Goal: Task Accomplishment & Management: Manage account settings

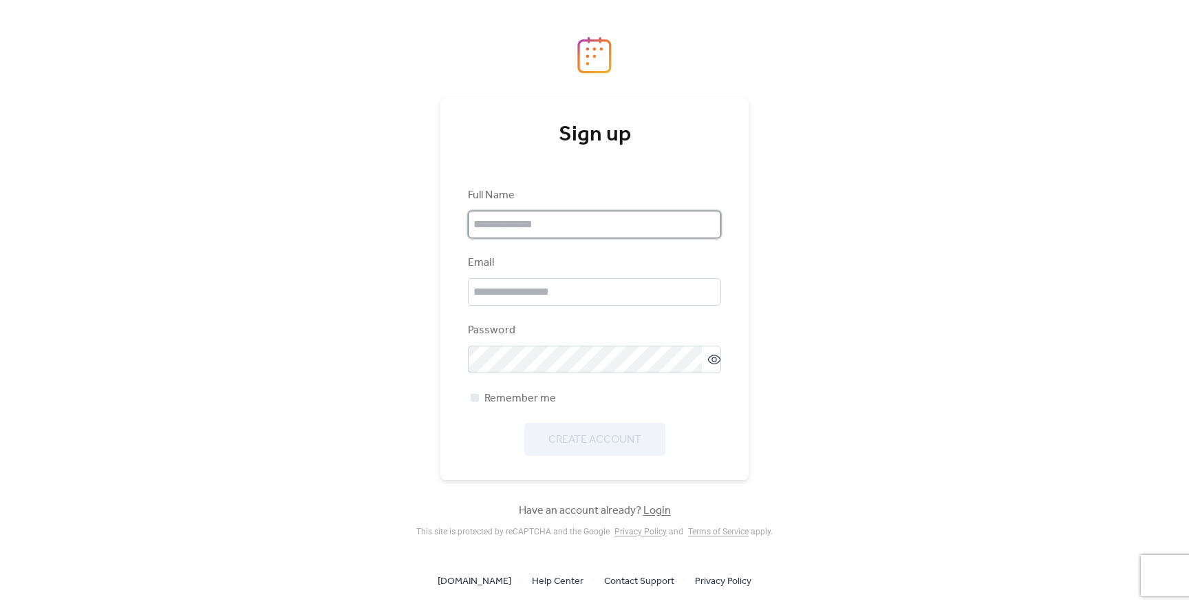
click at [595, 229] on input "text" at bounding box center [594, 225] width 253 height 28
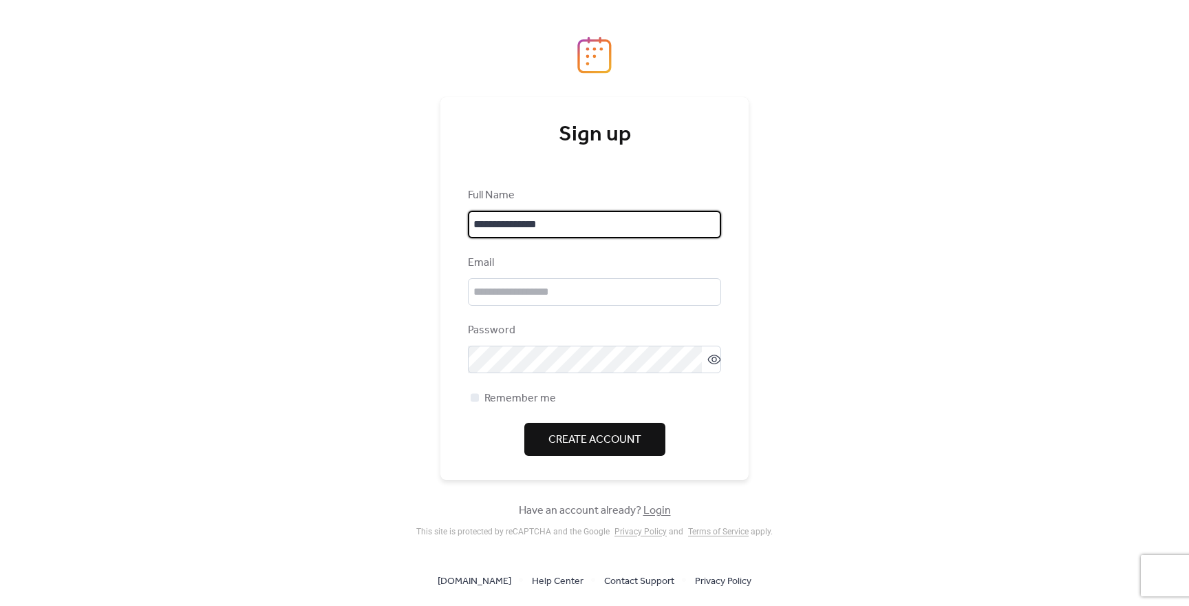
type input "**********"
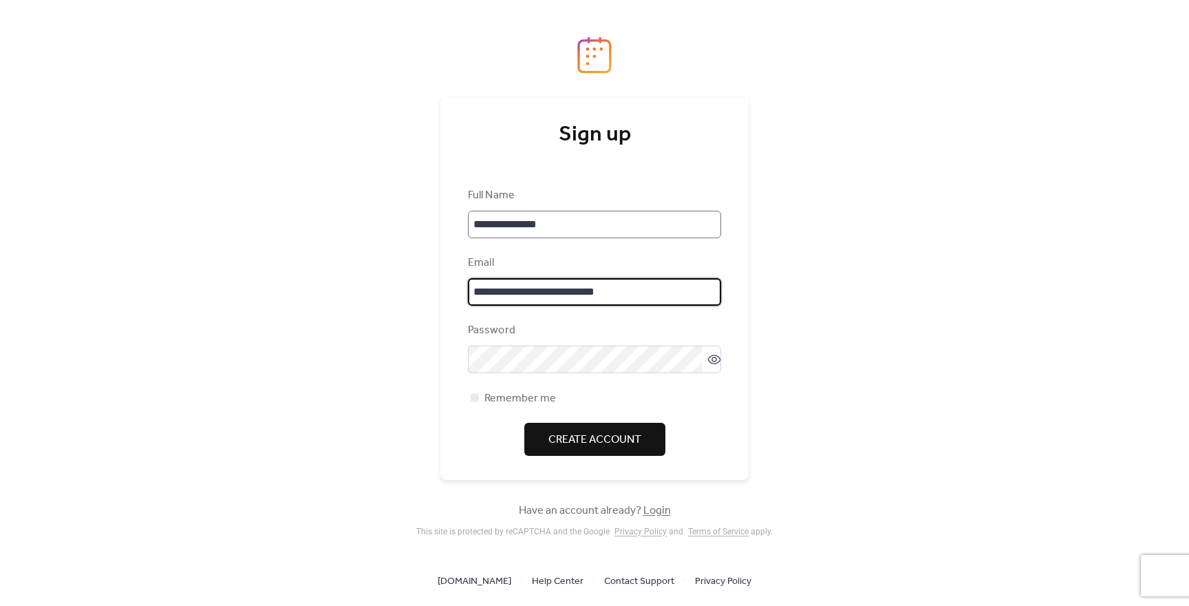
type input "**********"
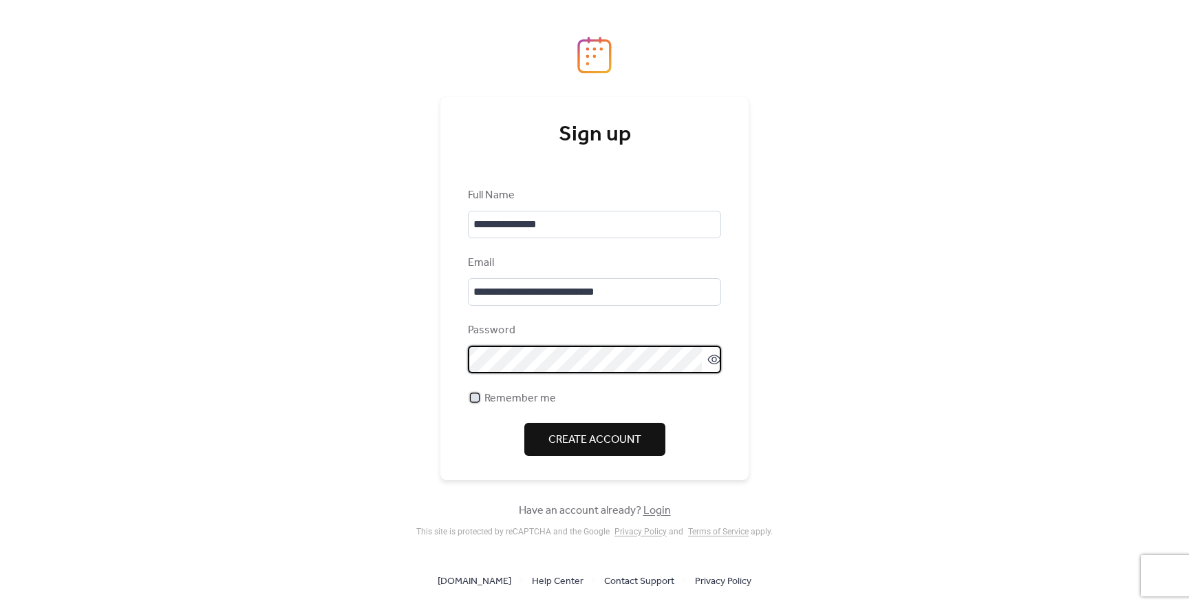
click at [474, 397] on div at bounding box center [475, 397] width 8 height 8
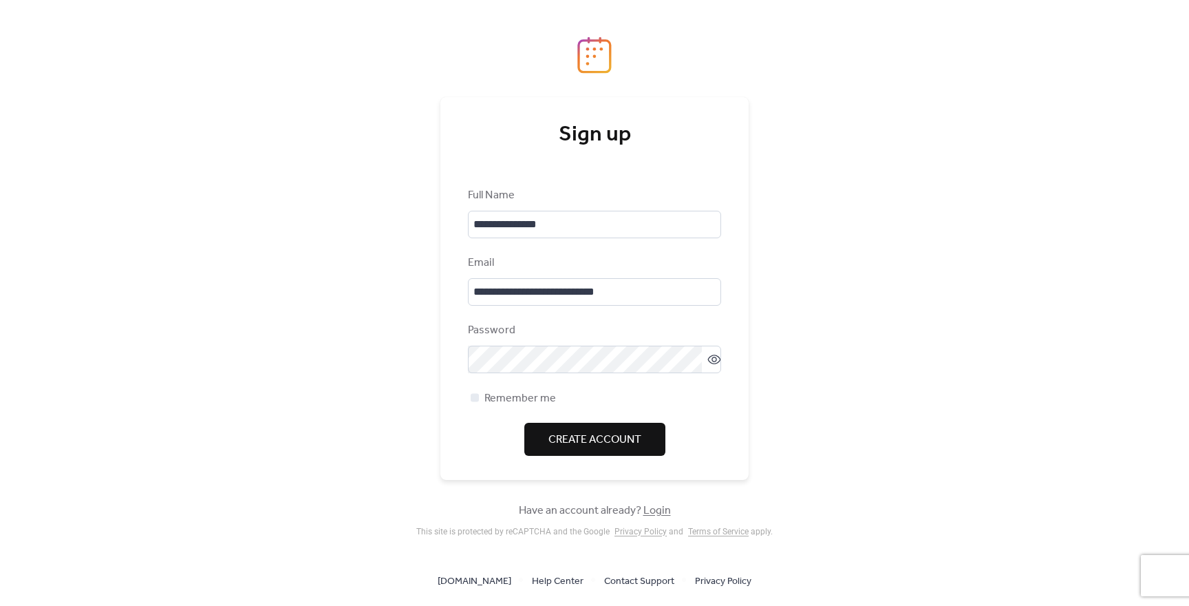
click at [596, 442] on span "Create Account" at bounding box center [595, 440] width 93 height 17
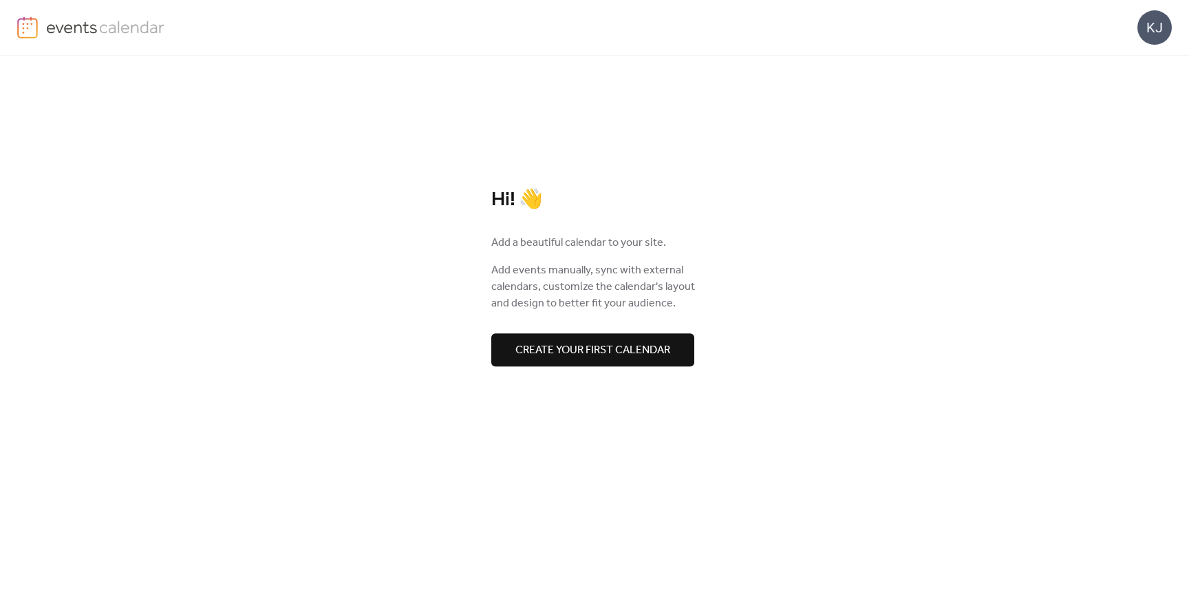
click at [599, 350] on span "Create your first calendar" at bounding box center [592, 350] width 155 height 17
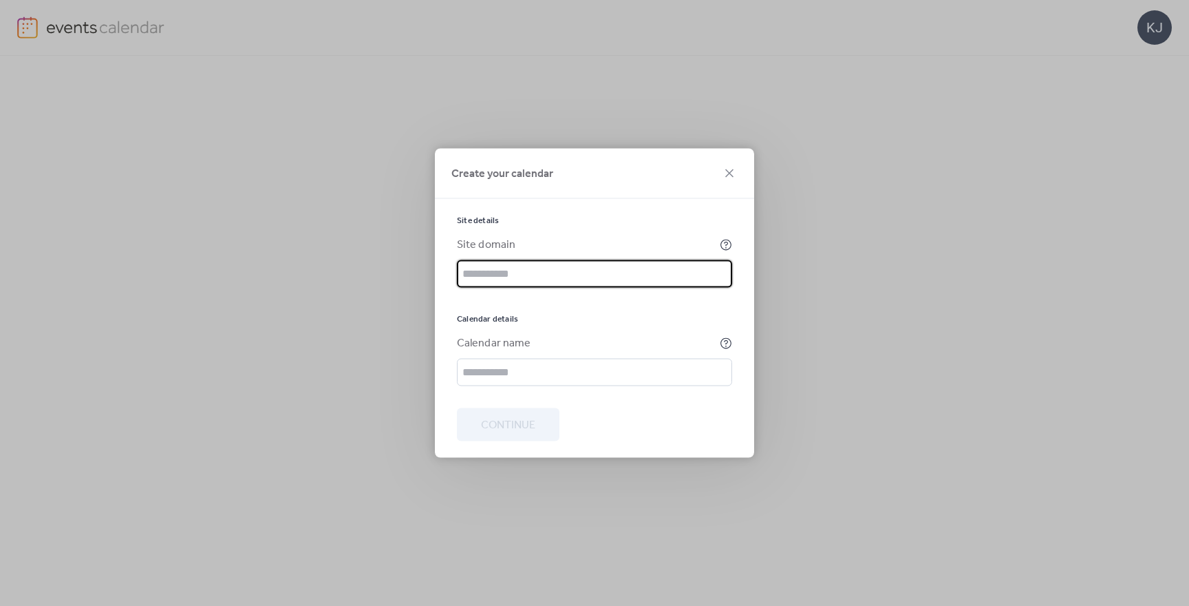
click at [533, 275] on input "text" at bounding box center [594, 274] width 275 height 28
type input "**********"
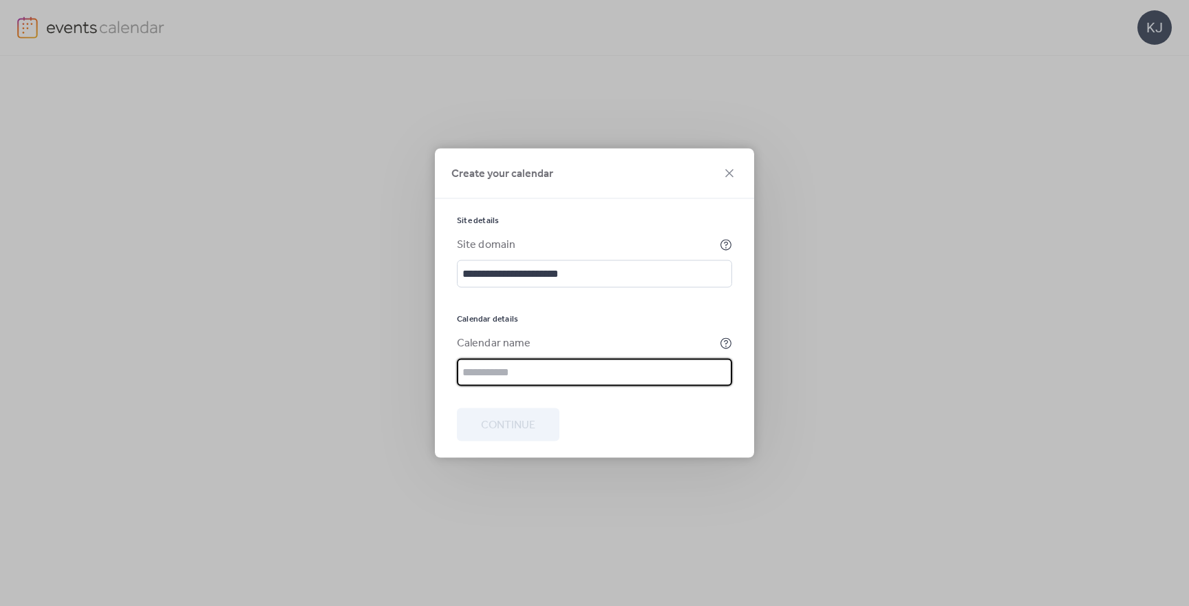
click at [522, 366] on input "text" at bounding box center [594, 373] width 275 height 28
type input "**********"
click at [492, 427] on span "Continue" at bounding box center [508, 425] width 54 height 17
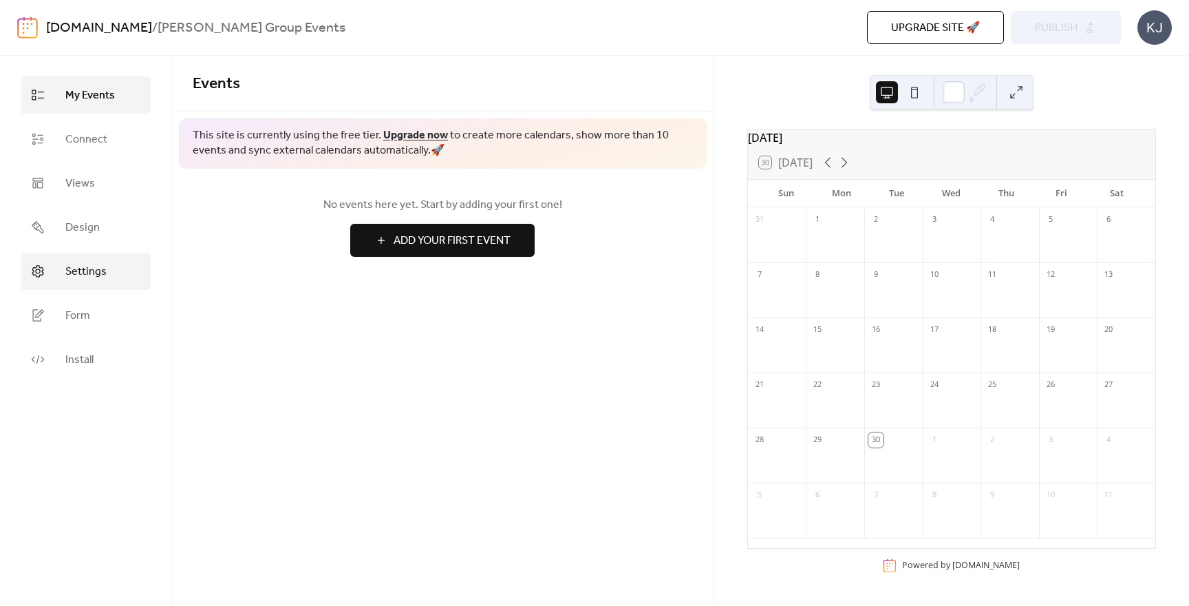
click at [83, 266] on span "Settings" at bounding box center [85, 272] width 41 height 17
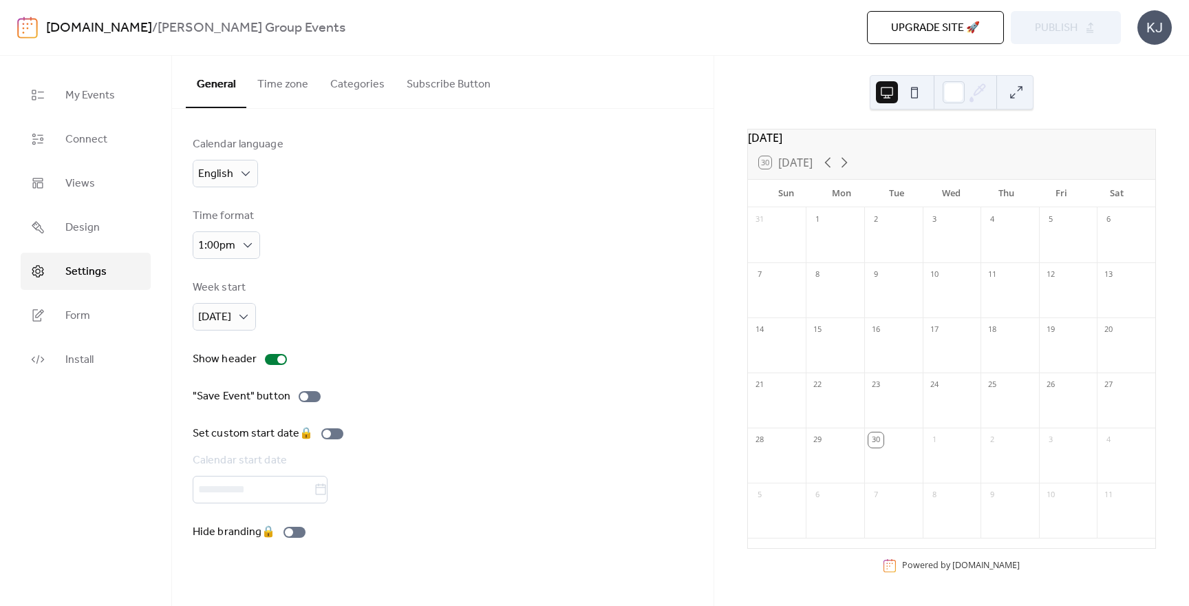
click at [352, 86] on button "Categories" at bounding box center [357, 81] width 76 height 51
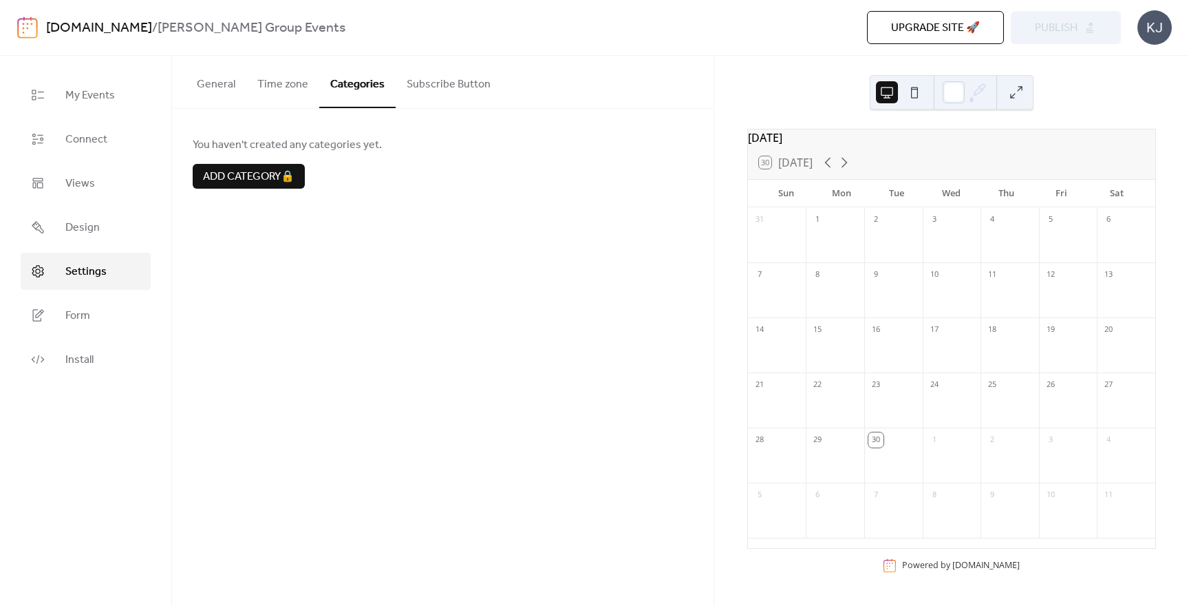
click at [451, 86] on button "Subscribe Button" at bounding box center [449, 81] width 106 height 51
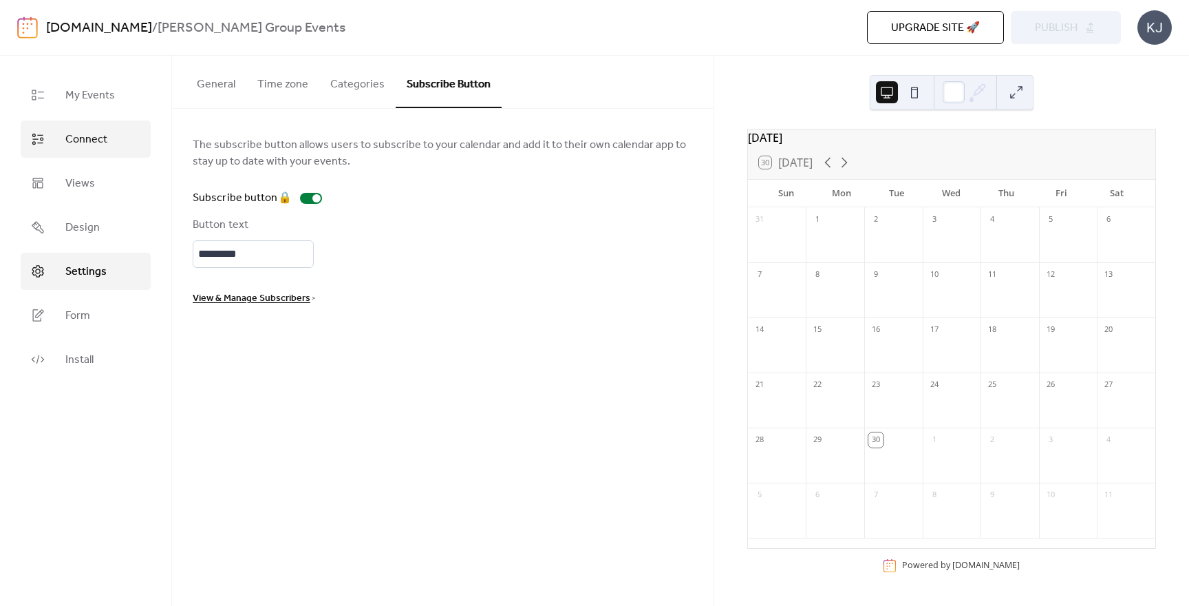
click at [87, 138] on span "Connect" at bounding box center [86, 139] width 42 height 17
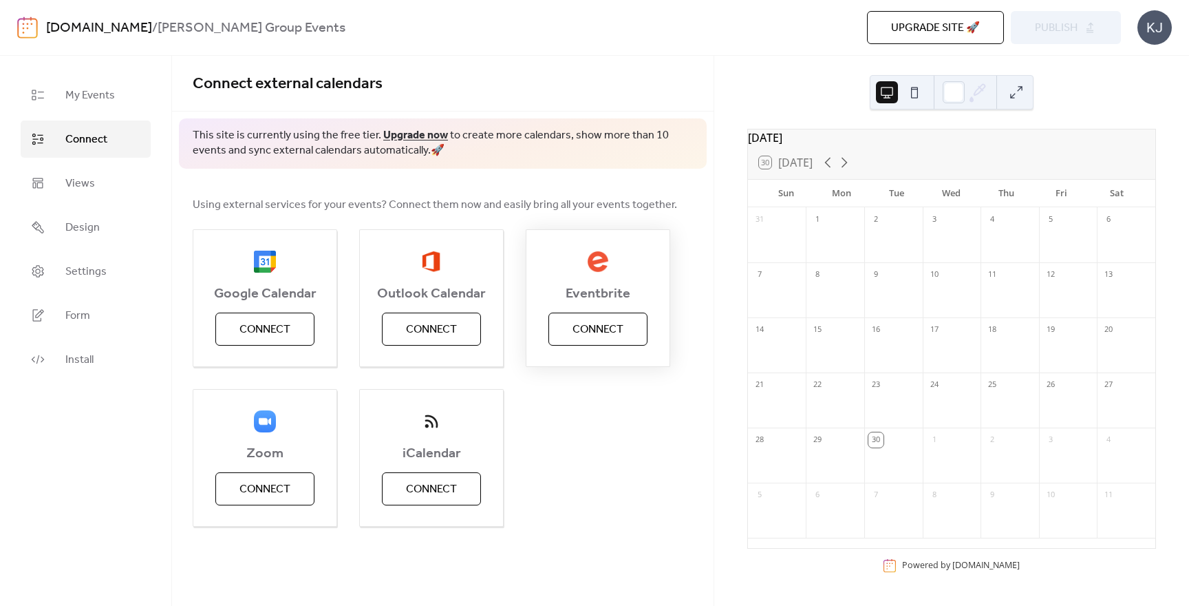
click at [595, 331] on span "Connect" at bounding box center [598, 329] width 51 height 17
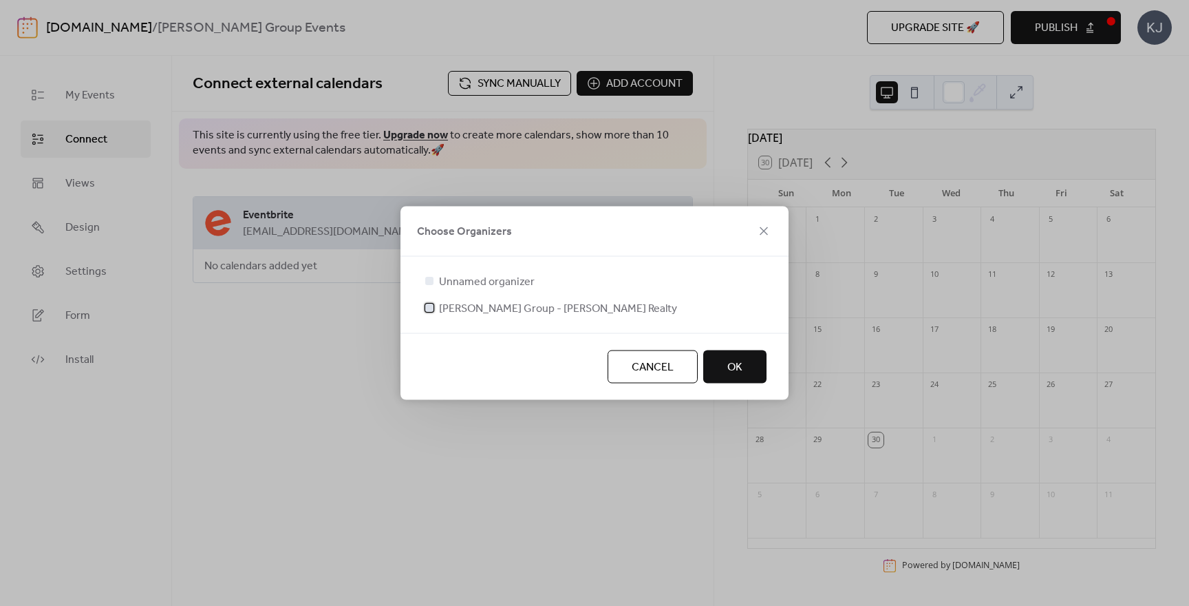
click at [431, 308] on div at bounding box center [429, 308] width 8 height 8
click at [734, 364] on span "OK" at bounding box center [734, 367] width 15 height 17
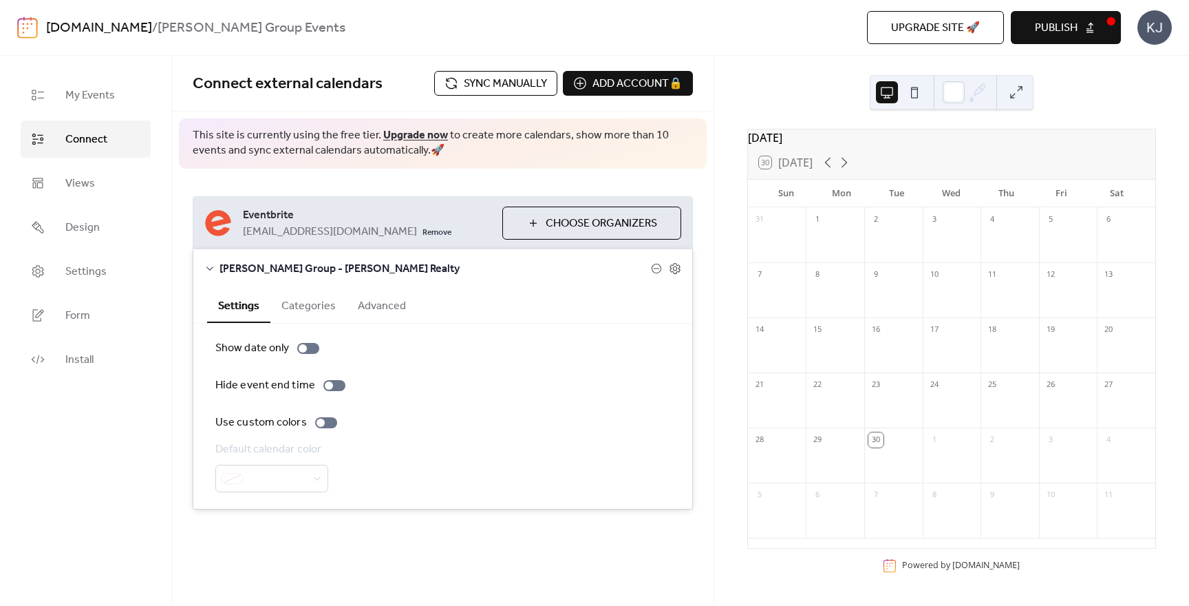
click at [310, 308] on button "Categories" at bounding box center [308, 305] width 76 height 34
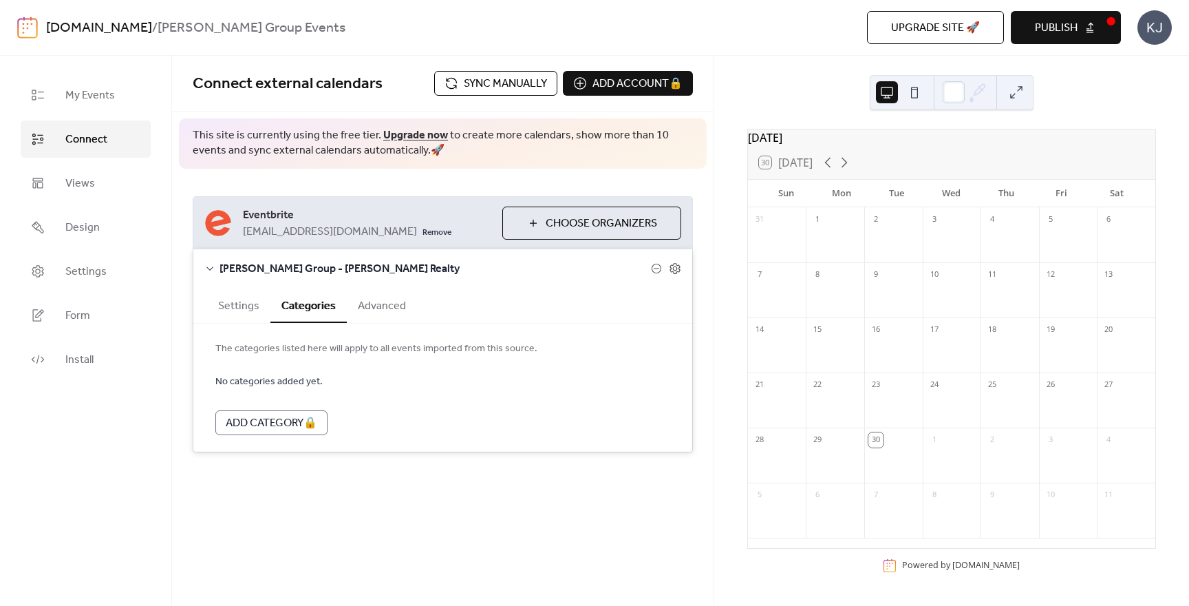
click at [373, 303] on button "Advanced" at bounding box center [382, 305] width 70 height 34
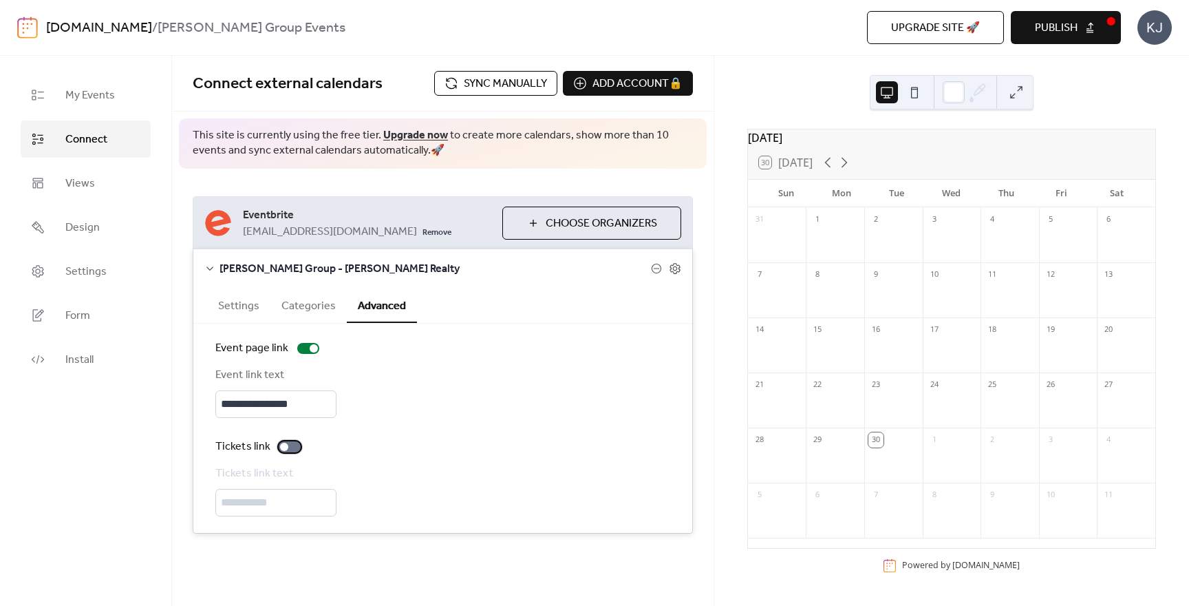
click at [289, 447] on div at bounding box center [290, 446] width 22 height 11
click at [678, 268] on icon at bounding box center [675, 268] width 12 height 12
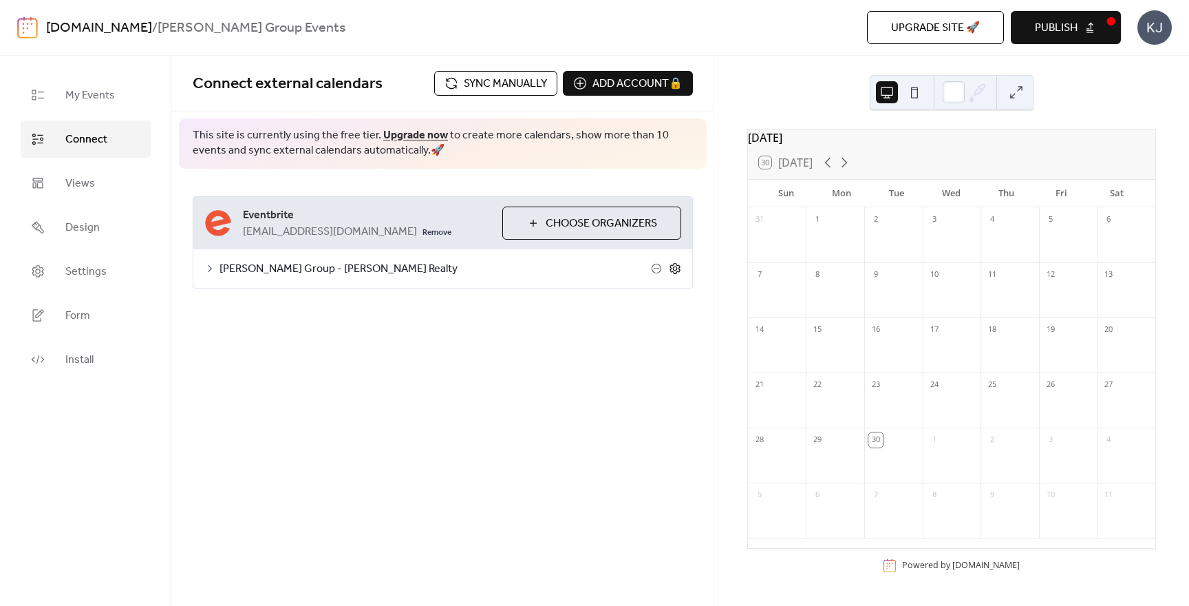
click at [678, 268] on icon at bounding box center [675, 268] width 12 height 12
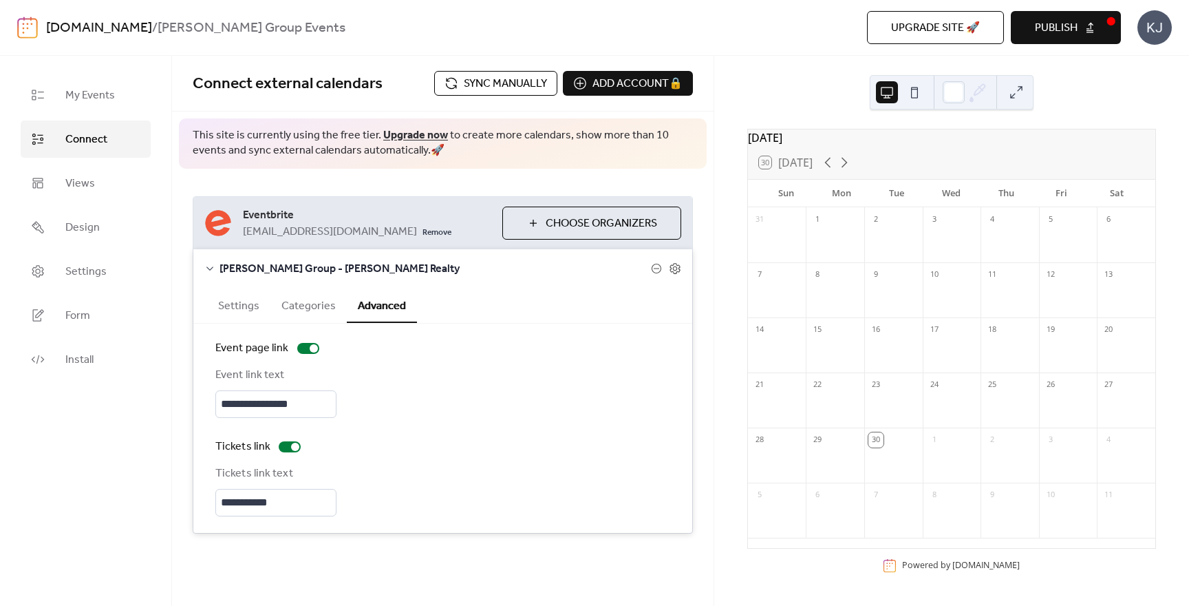
click at [310, 304] on button "Categories" at bounding box center [308, 305] width 76 height 34
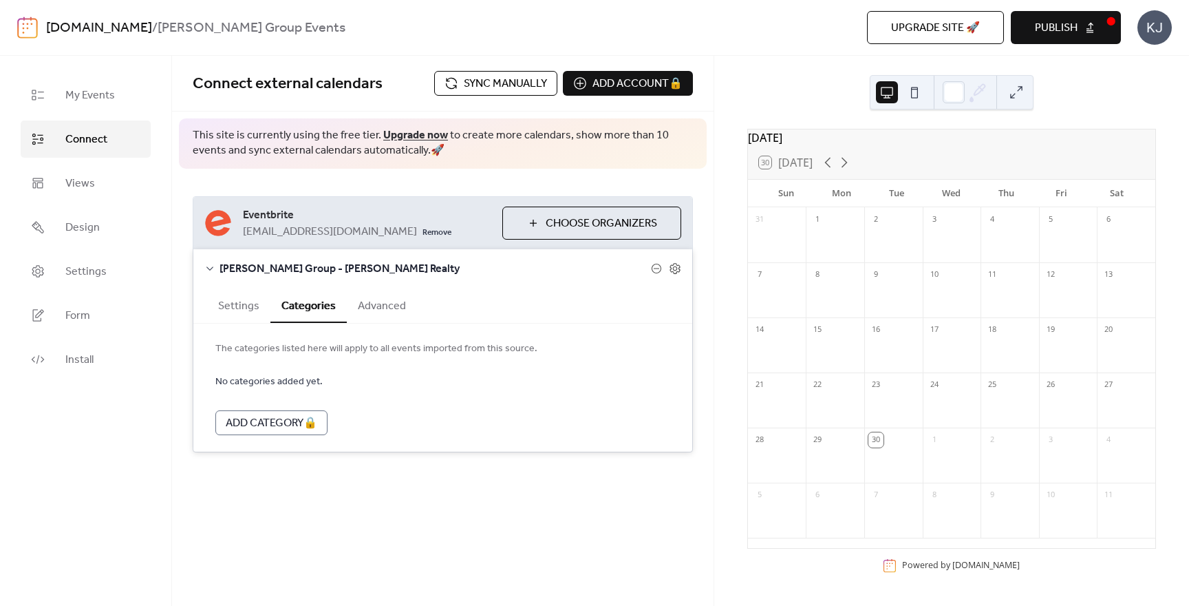
click at [244, 309] on button "Settings" at bounding box center [238, 305] width 63 height 34
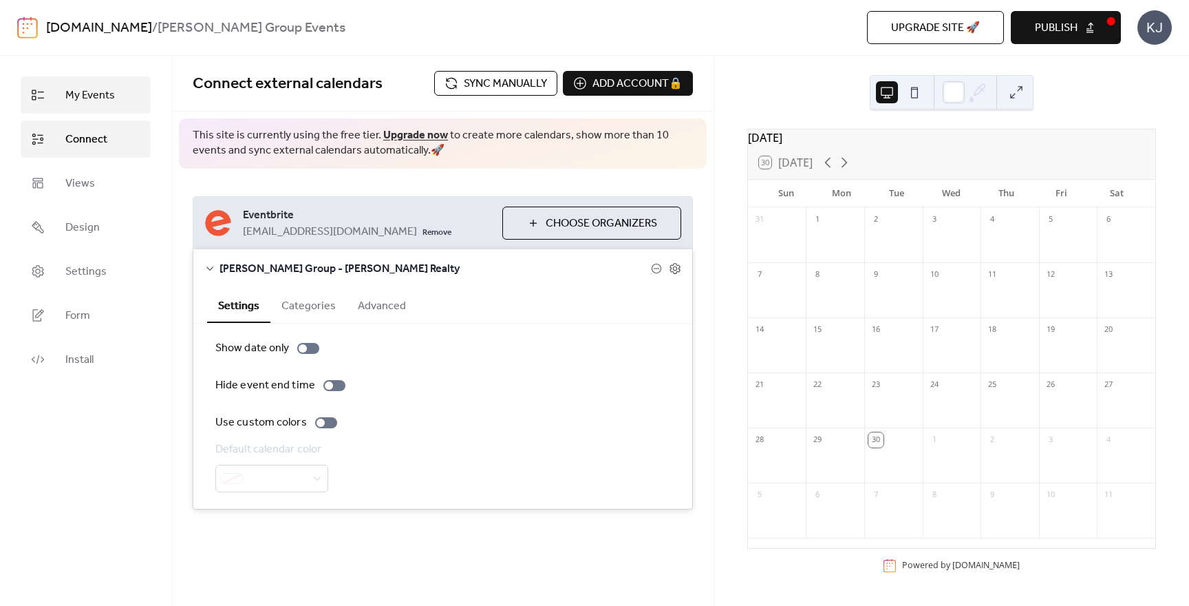
click at [89, 91] on span "My Events" at bounding box center [90, 95] width 50 height 17
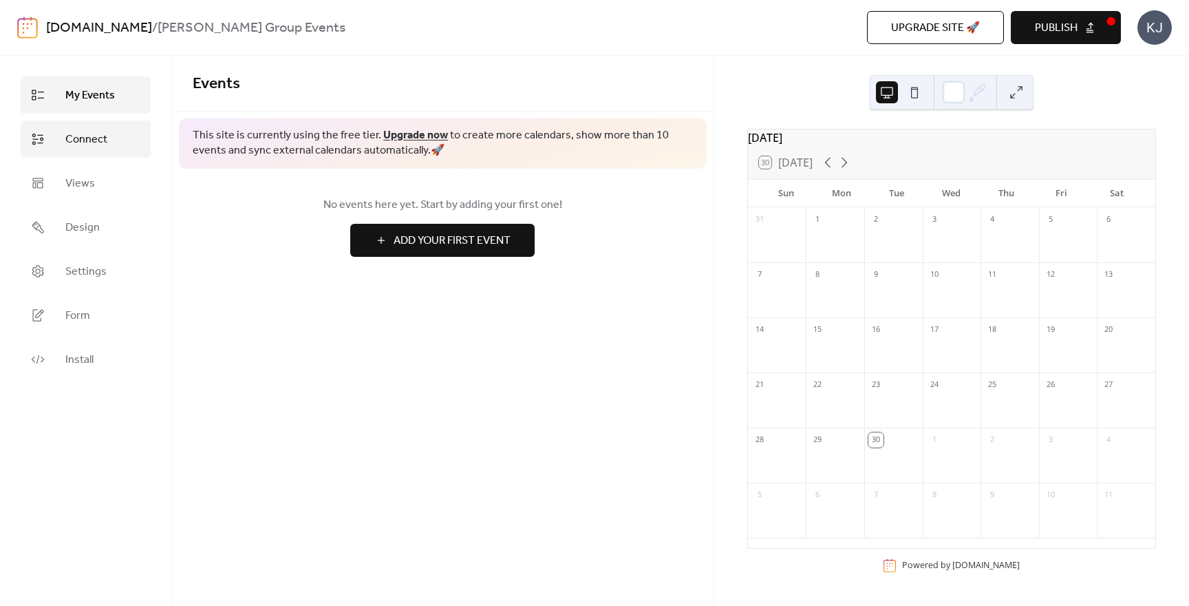
click at [89, 131] on span "Connect" at bounding box center [86, 139] width 42 height 17
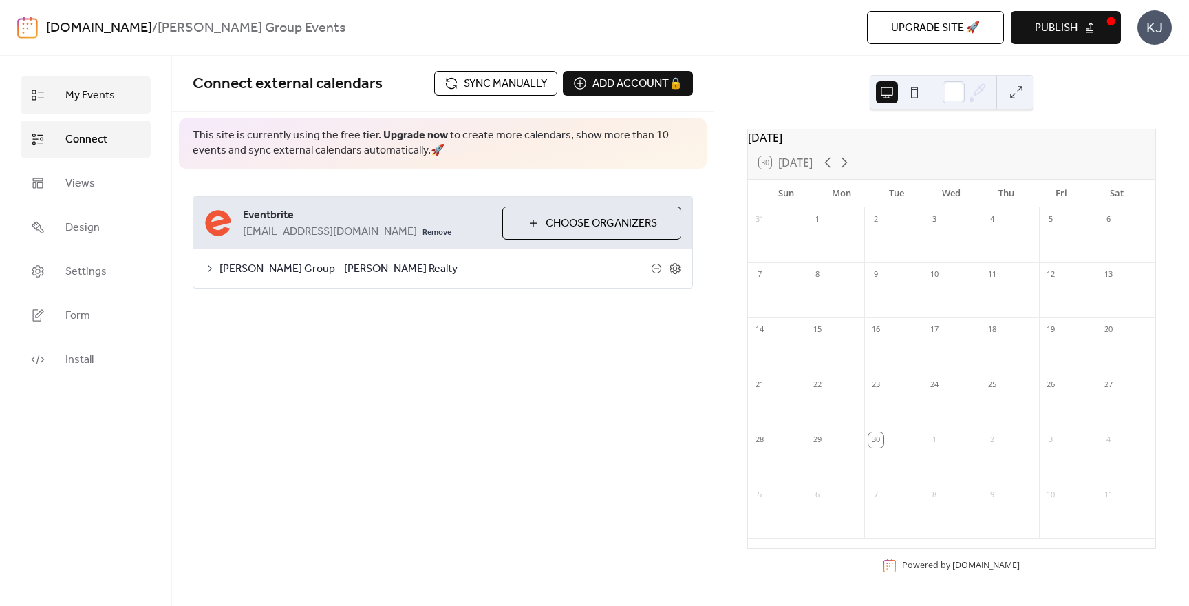
click at [92, 100] on span "My Events" at bounding box center [90, 95] width 50 height 17
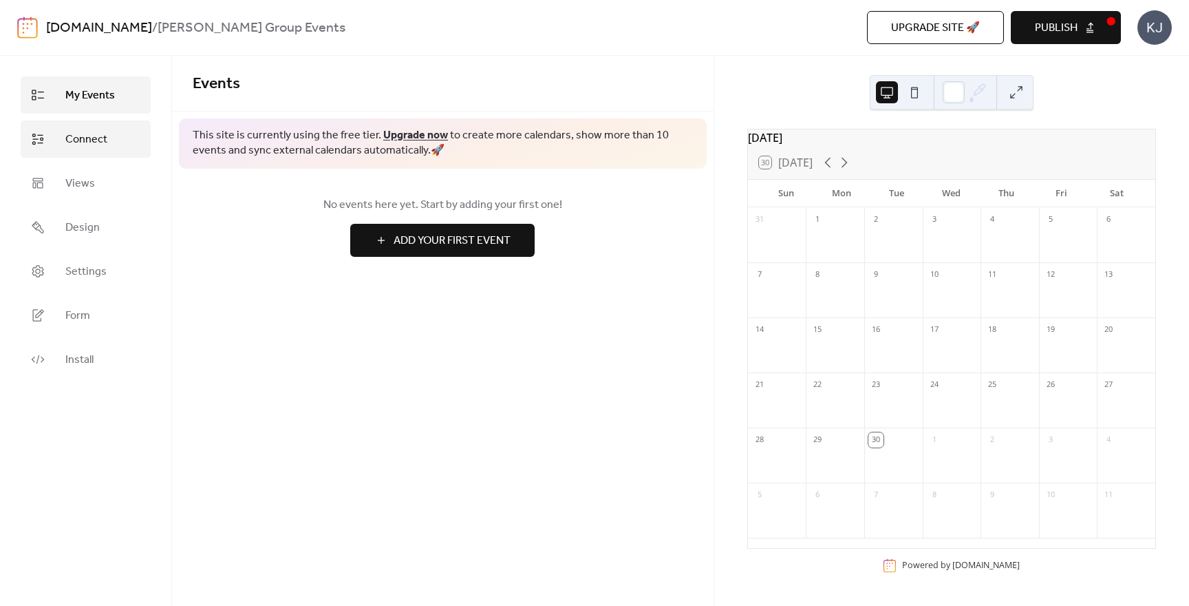
click at [85, 131] on span "Connect" at bounding box center [86, 139] width 42 height 17
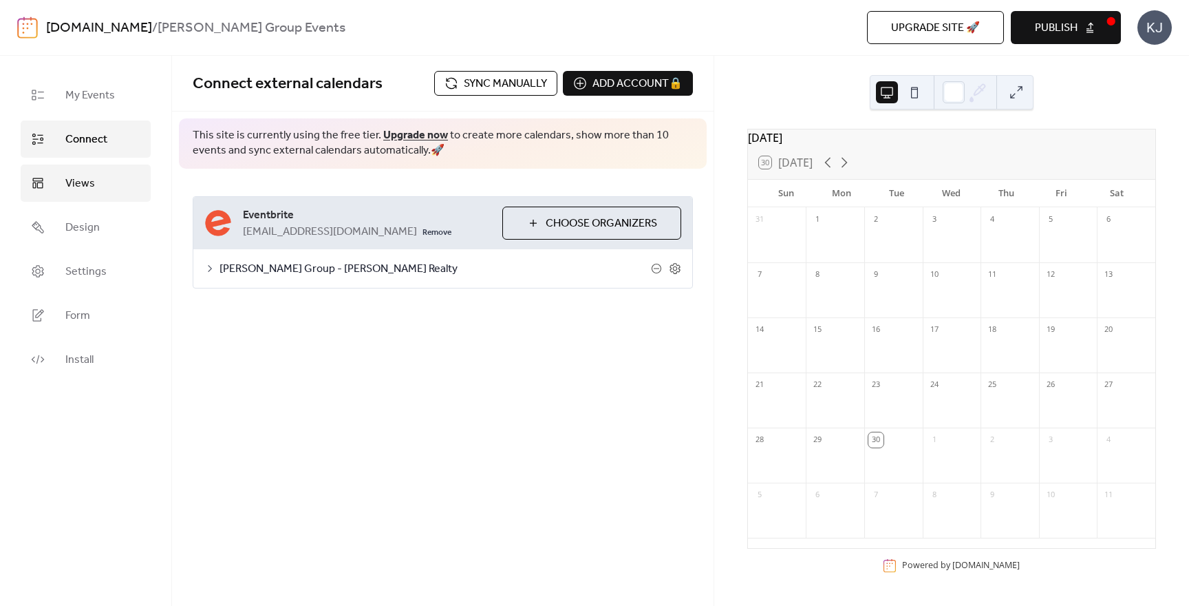
click at [92, 183] on span "Views" at bounding box center [80, 183] width 30 height 17
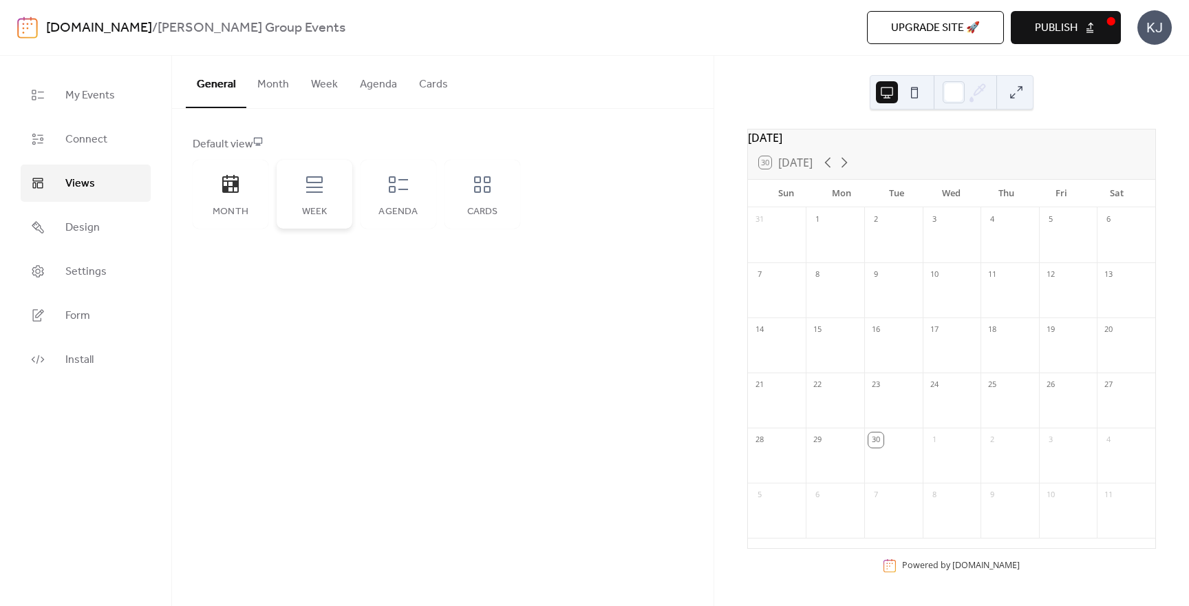
click at [319, 211] on div "Week" at bounding box center [314, 211] width 48 height 11
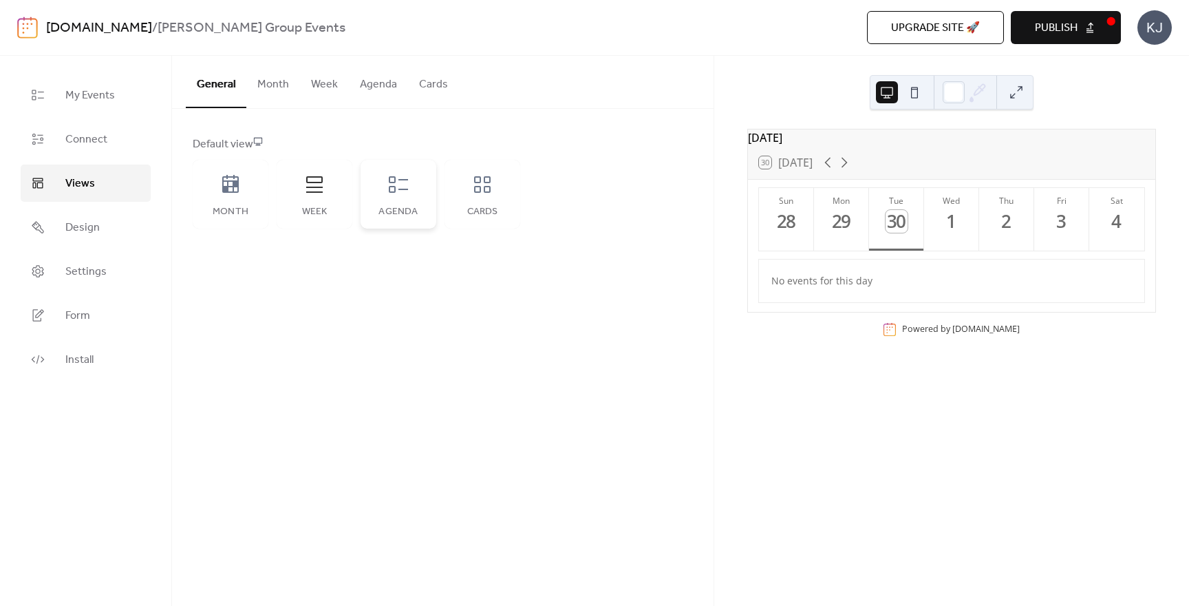
click at [398, 195] on icon at bounding box center [398, 184] width 22 height 22
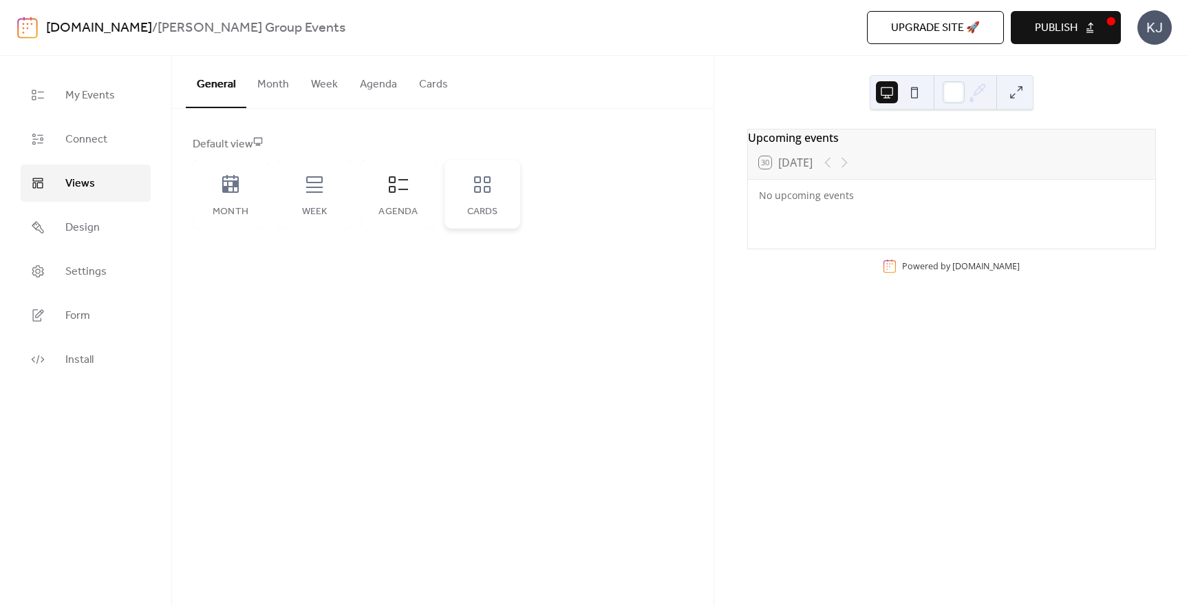
click at [489, 216] on div "Cards" at bounding box center [482, 211] width 48 height 11
click at [397, 198] on div "Agenda" at bounding box center [399, 194] width 76 height 69
click at [315, 191] on icon at bounding box center [315, 184] width 22 height 22
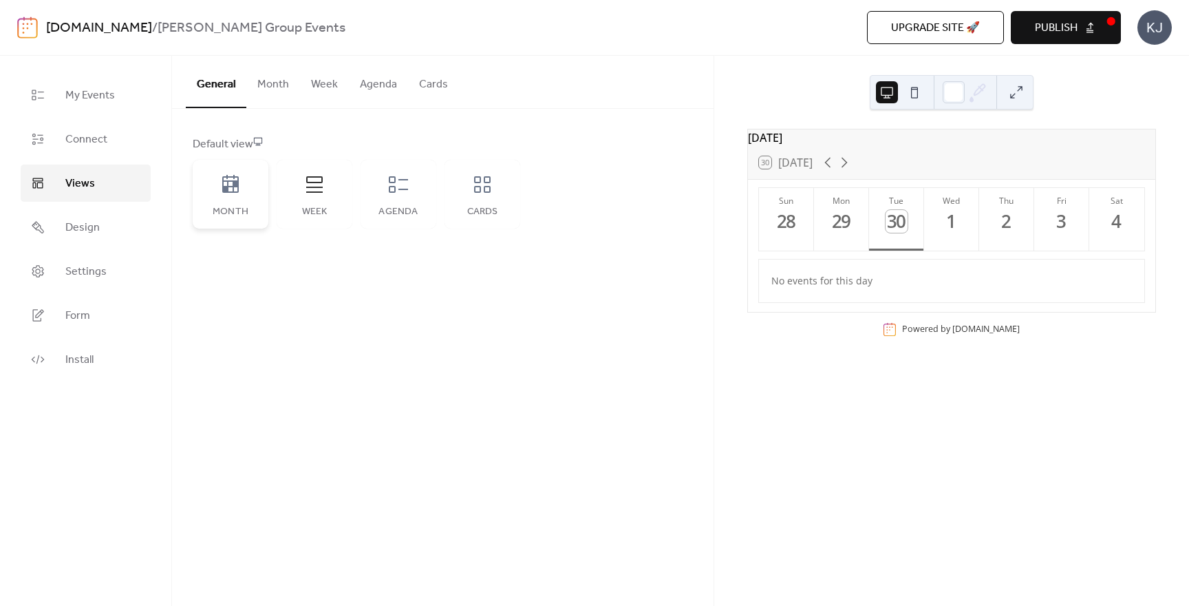
click at [227, 193] on icon at bounding box center [231, 184] width 22 height 22
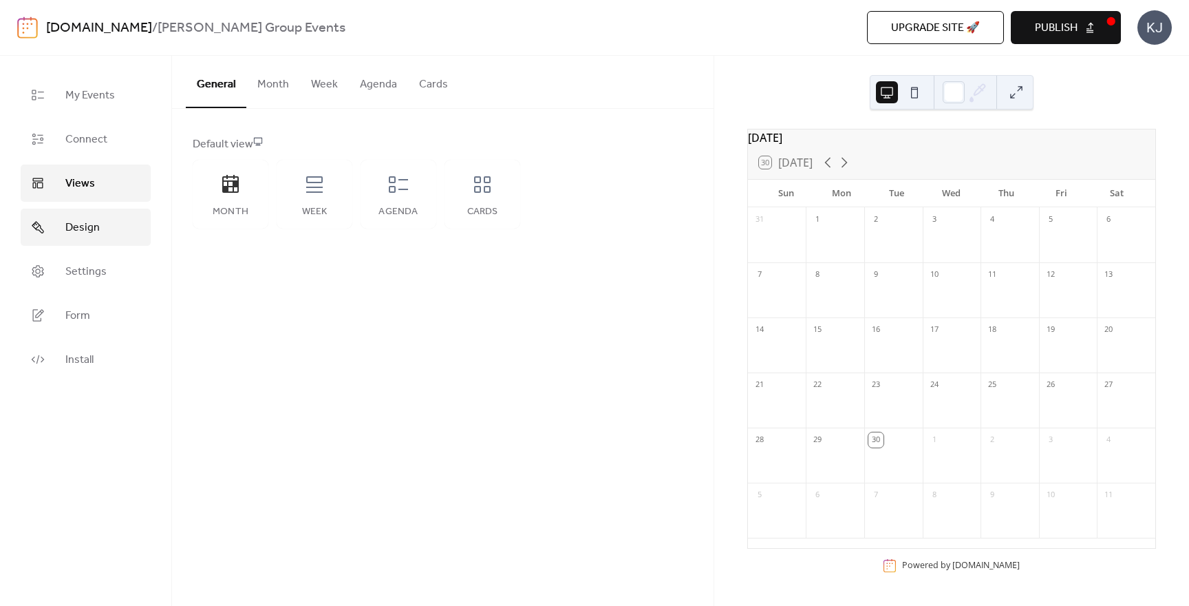
click at [107, 241] on link "Design" at bounding box center [86, 227] width 130 height 37
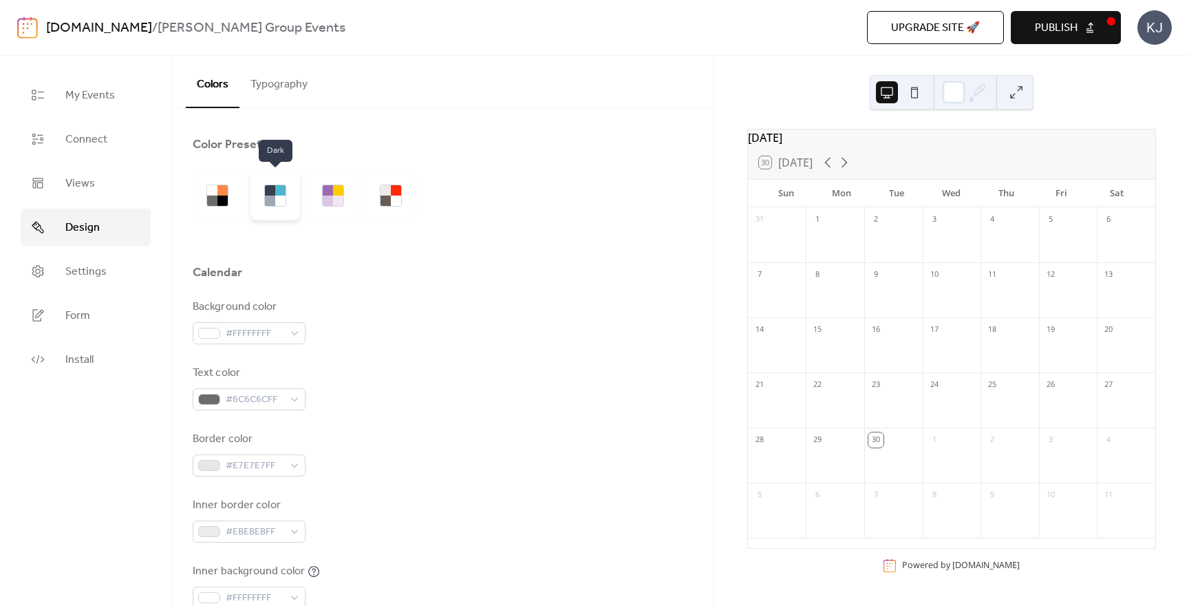
click at [273, 201] on div at bounding box center [270, 200] width 10 height 10
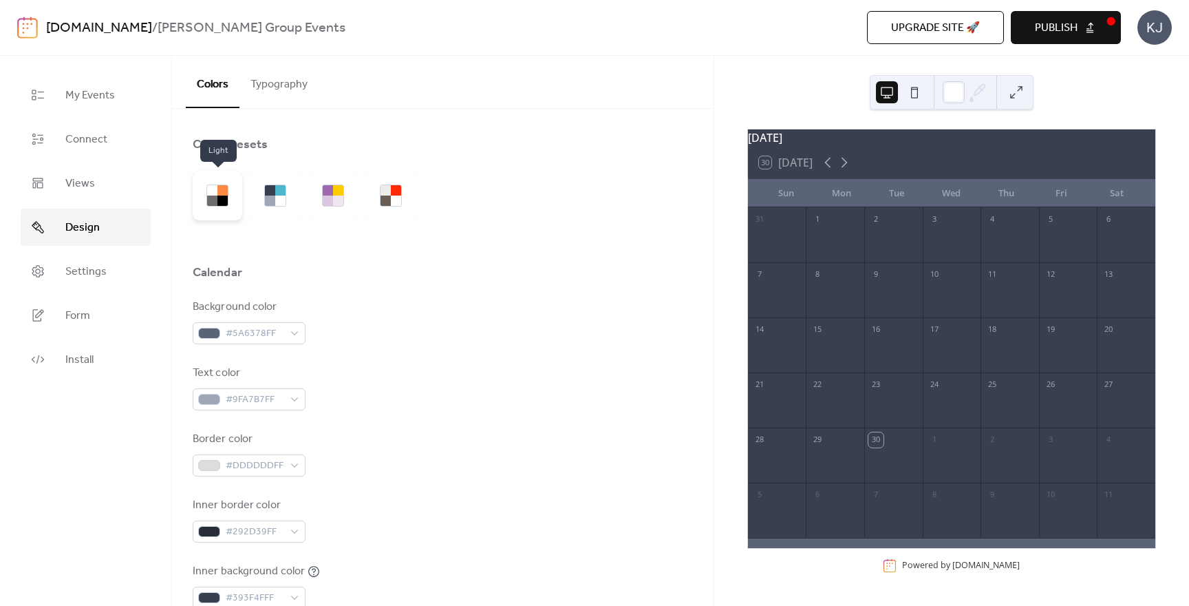
click at [204, 191] on div at bounding box center [218, 196] width 50 height 50
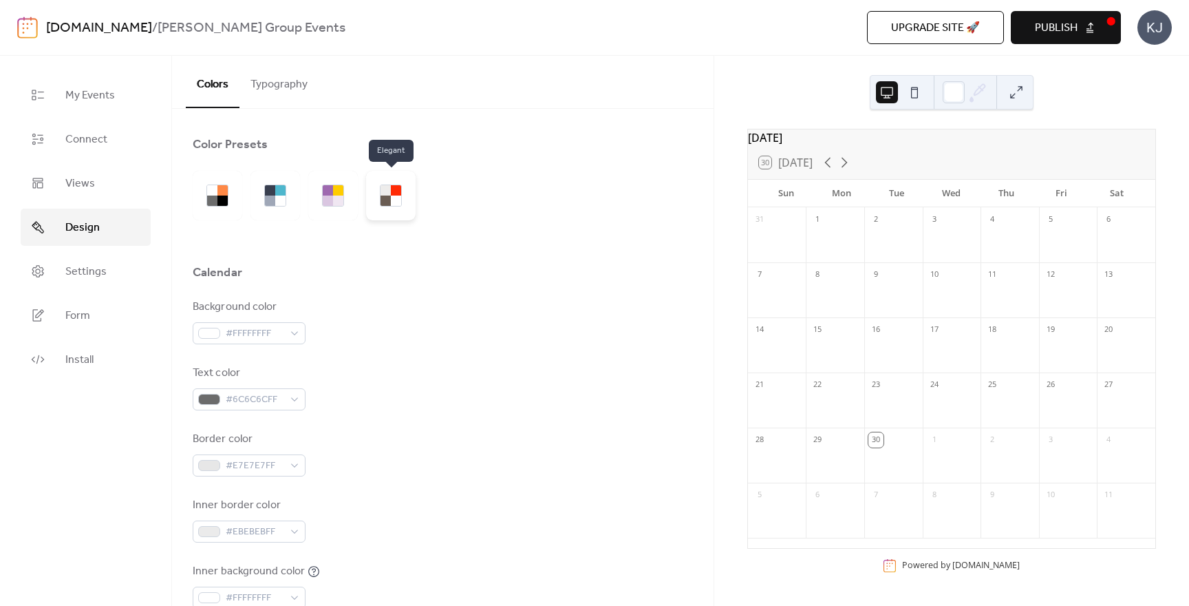
click at [394, 197] on div at bounding box center [396, 200] width 10 height 10
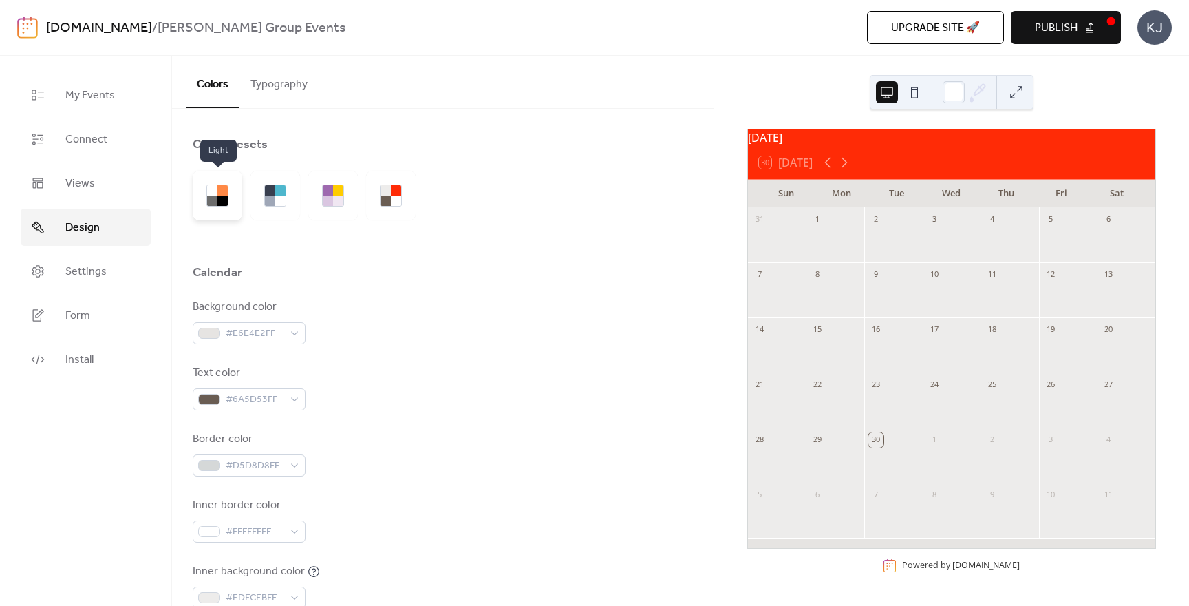
click at [218, 189] on div at bounding box center [222, 190] width 10 height 10
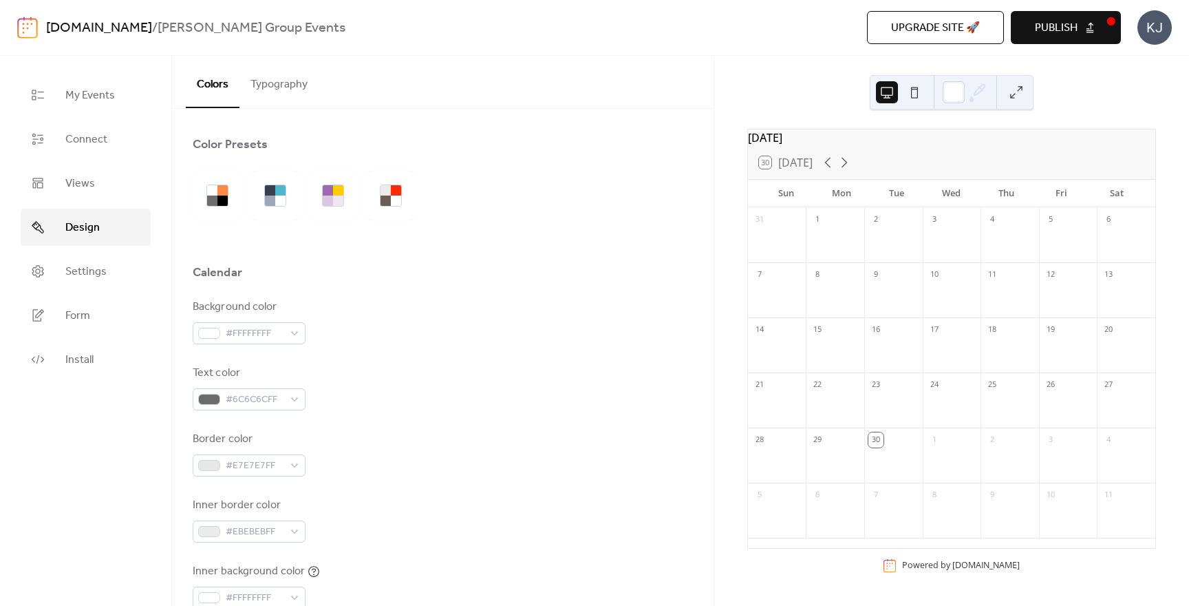
click at [303, 85] on button "Typography" at bounding box center [278, 81] width 79 height 51
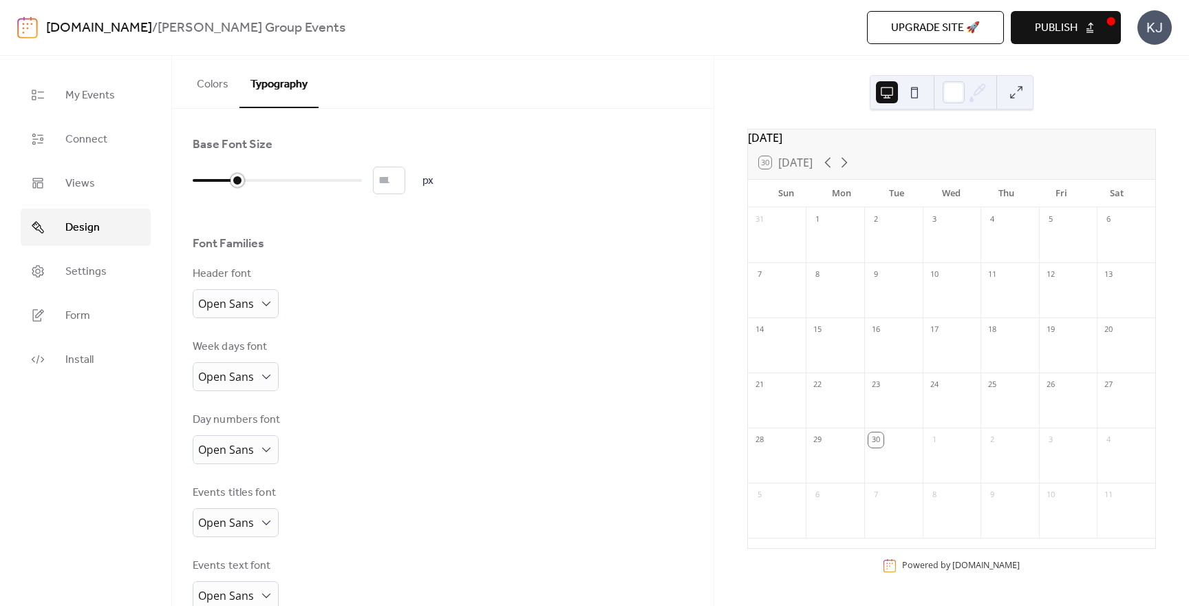
drag, startPoint x: 213, startPoint y: 183, endPoint x: 237, endPoint y: 184, distance: 24.1
click at [237, 184] on div at bounding box center [277, 180] width 169 height 22
type input "**"
drag, startPoint x: 246, startPoint y: 181, endPoint x: 272, endPoint y: 180, distance: 25.5
click at [272, 180] on div at bounding box center [277, 180] width 169 height 22
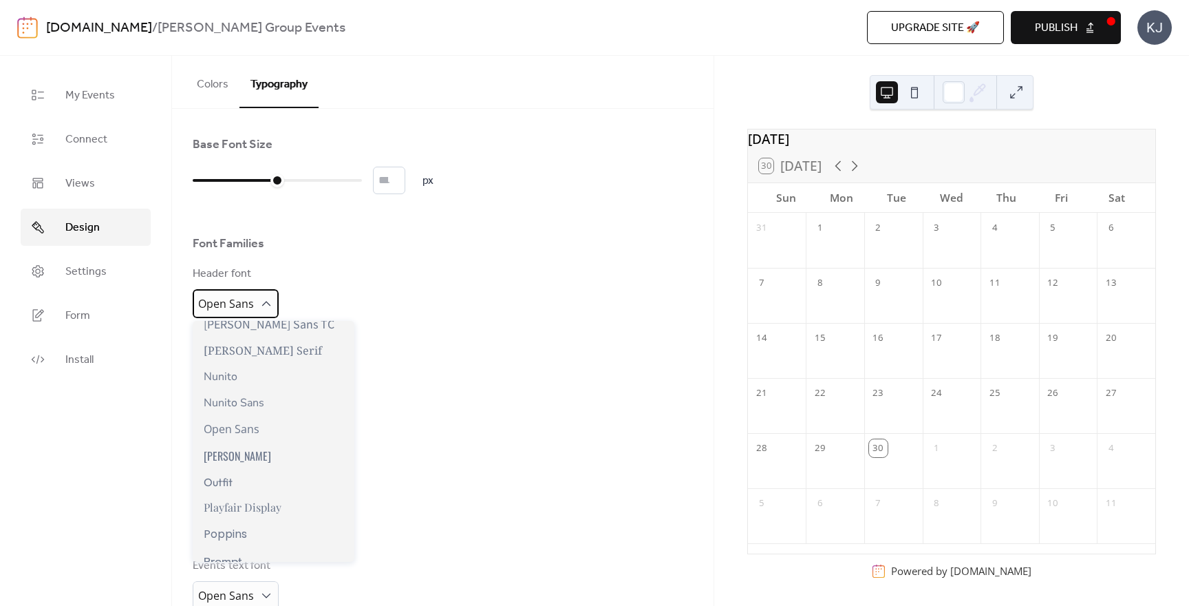
scroll to position [724, 0]
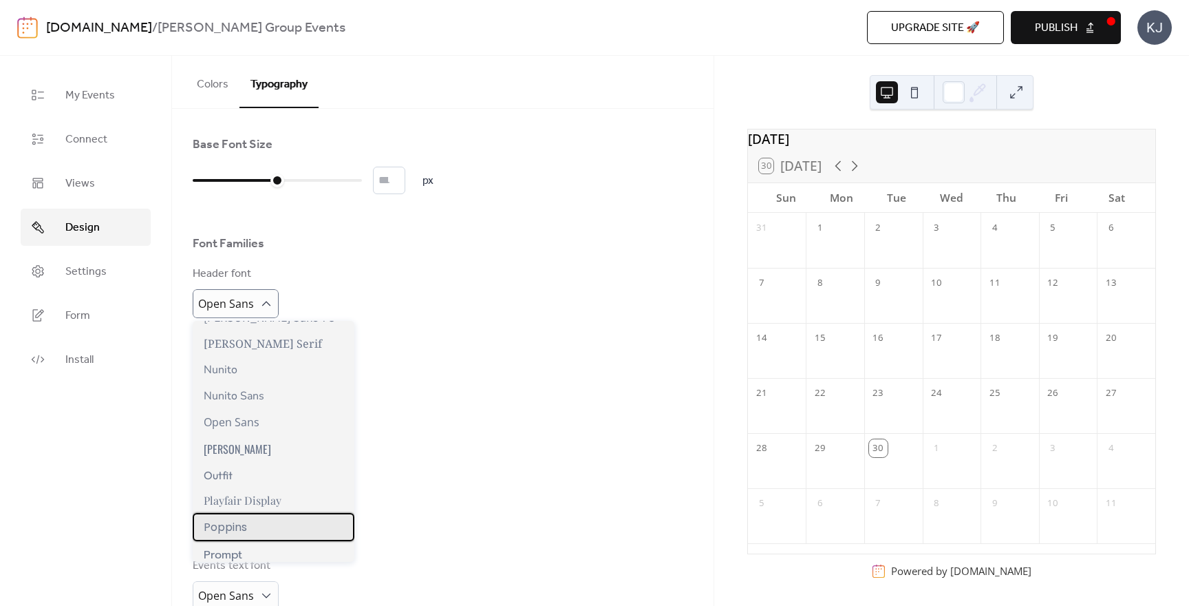
click at [250, 533] on div "Poppins" at bounding box center [274, 527] width 162 height 28
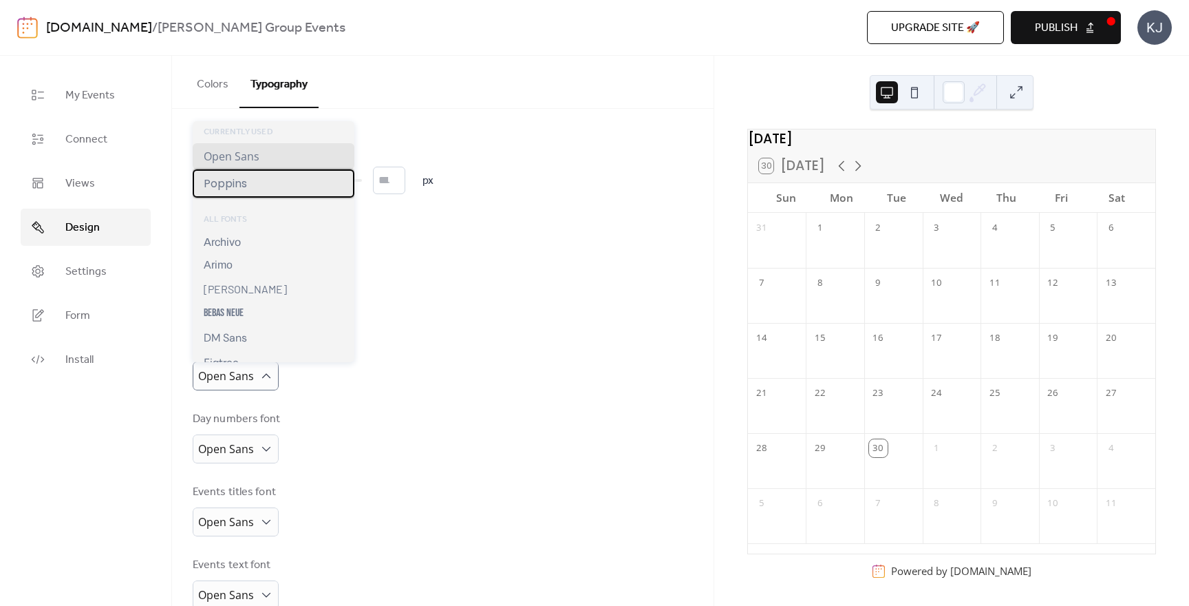
click at [248, 186] on div "Poppins" at bounding box center [274, 183] width 162 height 28
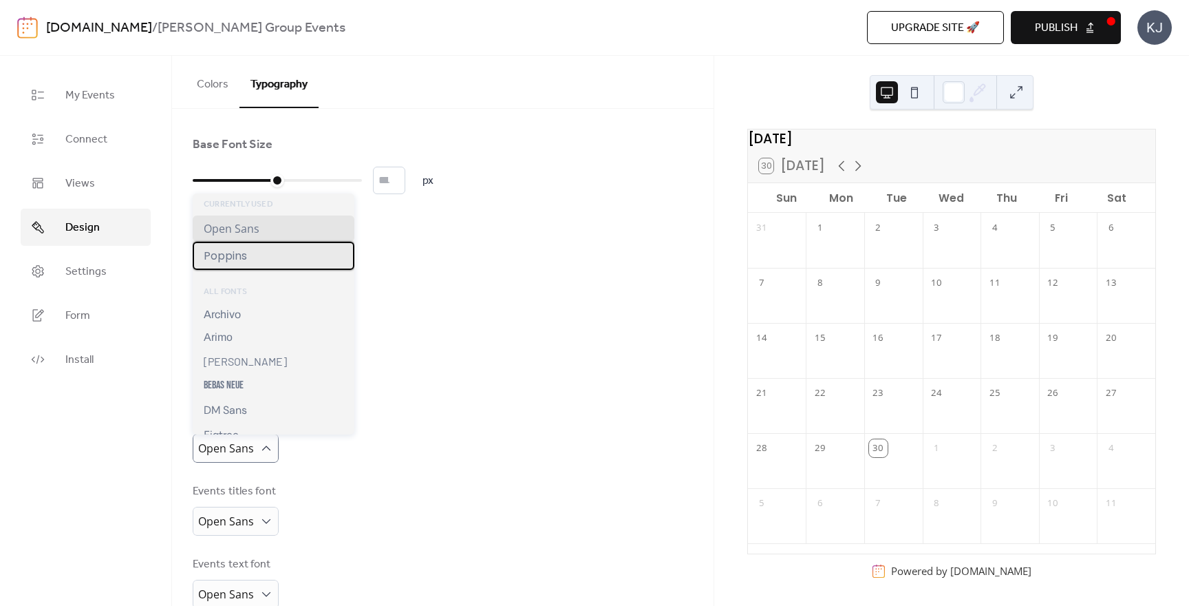
click at [255, 256] on div "Poppins" at bounding box center [274, 256] width 162 height 28
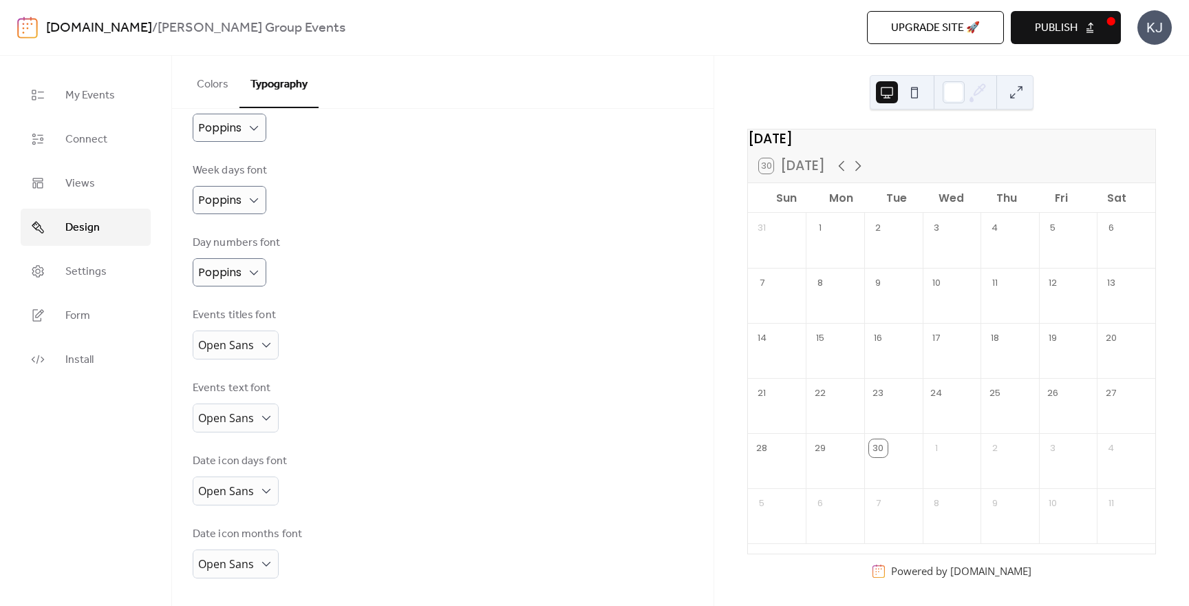
scroll to position [175, 0]
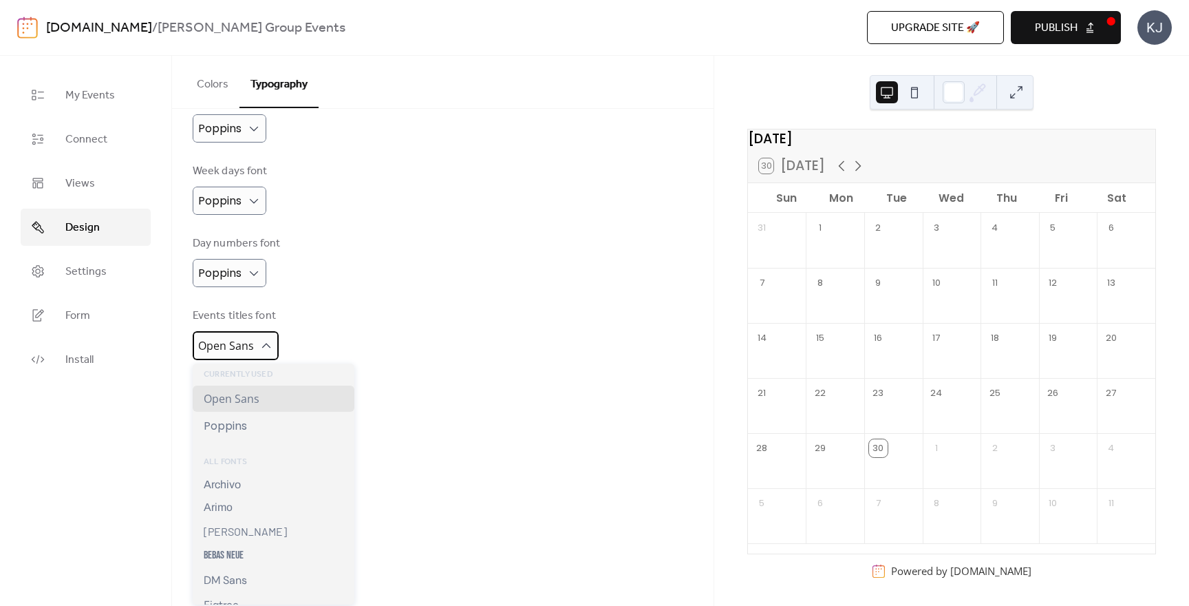
click at [255, 354] on div "Open Sans" at bounding box center [236, 345] width 86 height 29
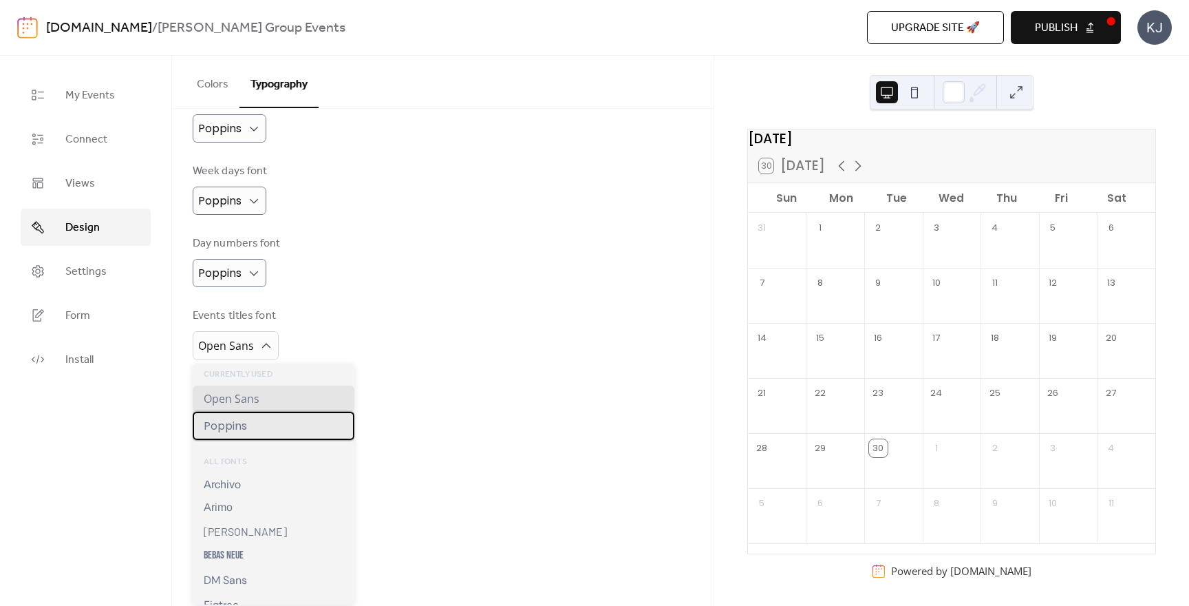
click at [262, 429] on div "Poppins" at bounding box center [274, 426] width 162 height 28
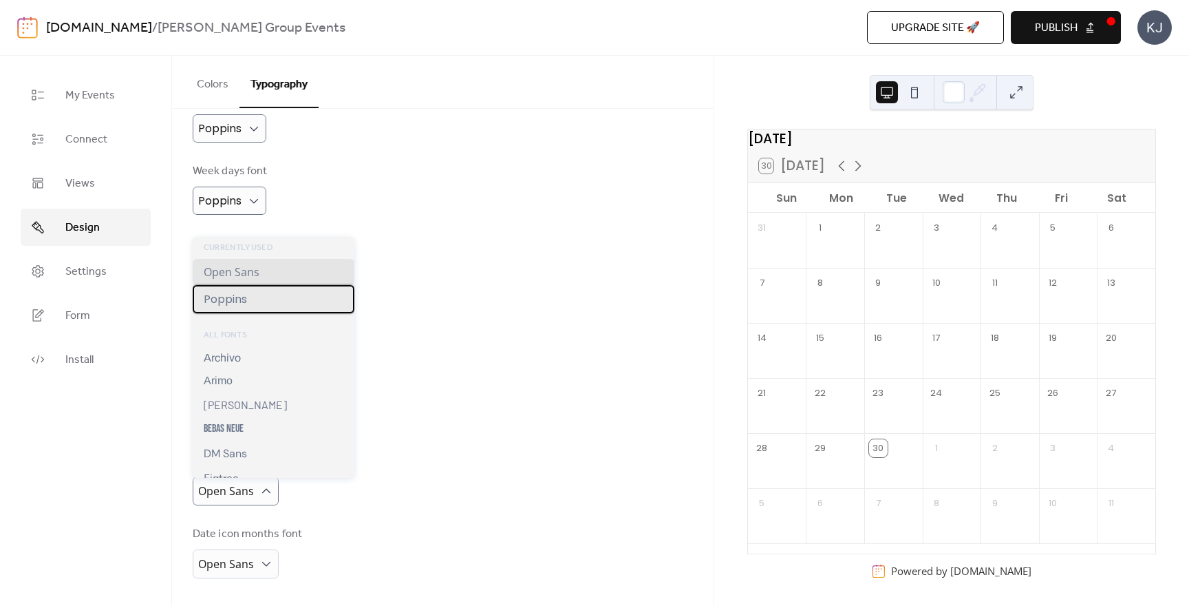
click at [248, 299] on div "Poppins" at bounding box center [274, 299] width 162 height 28
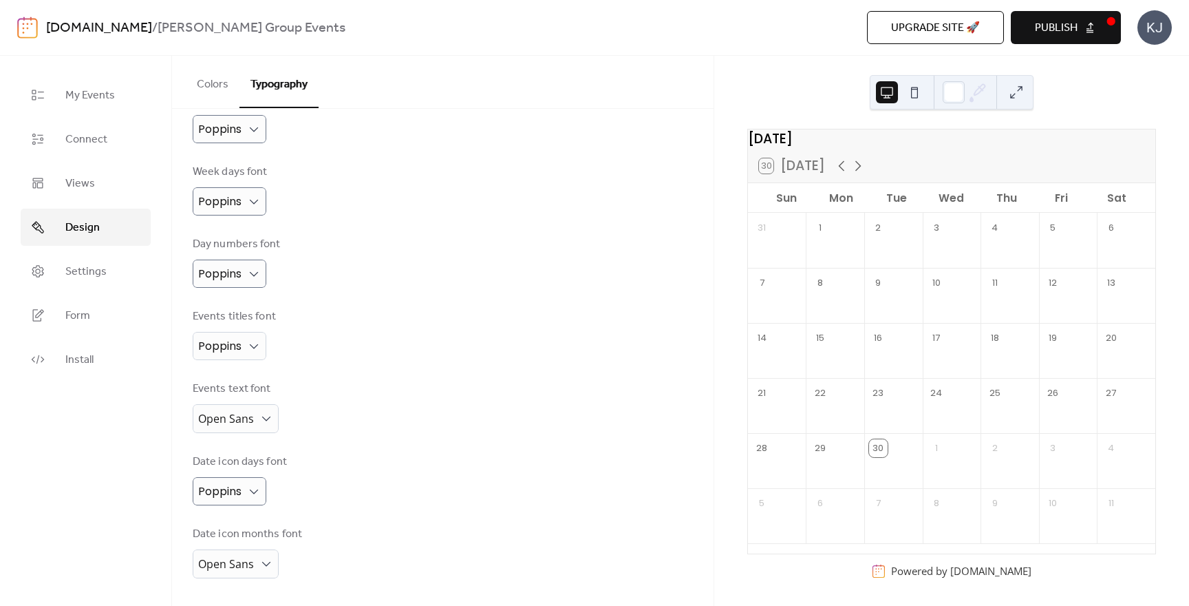
scroll to position [175, 0]
click at [251, 420] on span "Open Sans" at bounding box center [226, 418] width 56 height 15
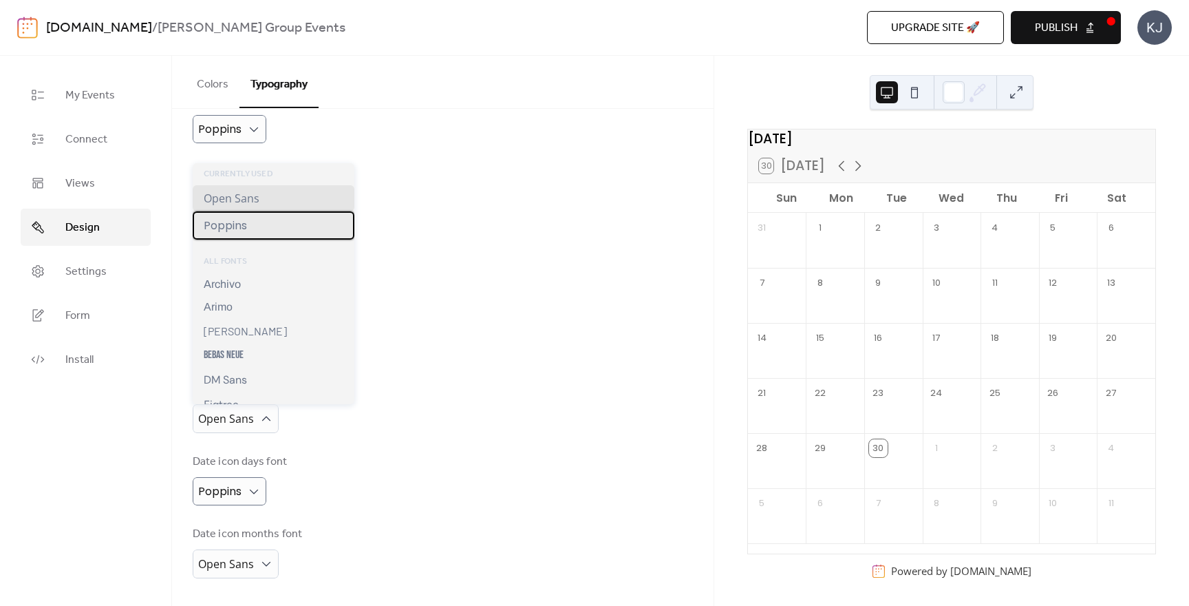
click at [234, 233] on div "Poppins" at bounding box center [274, 225] width 162 height 28
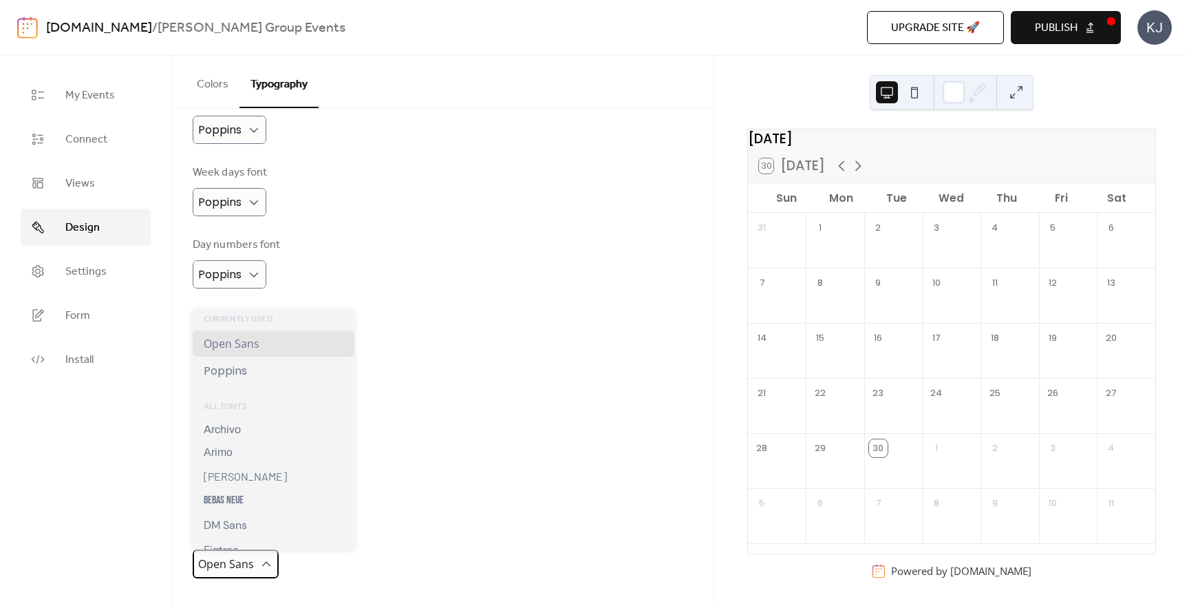
click at [242, 564] on span "Open Sans" at bounding box center [226, 563] width 56 height 15
click at [235, 370] on span "Poppins" at bounding box center [225, 370] width 43 height 17
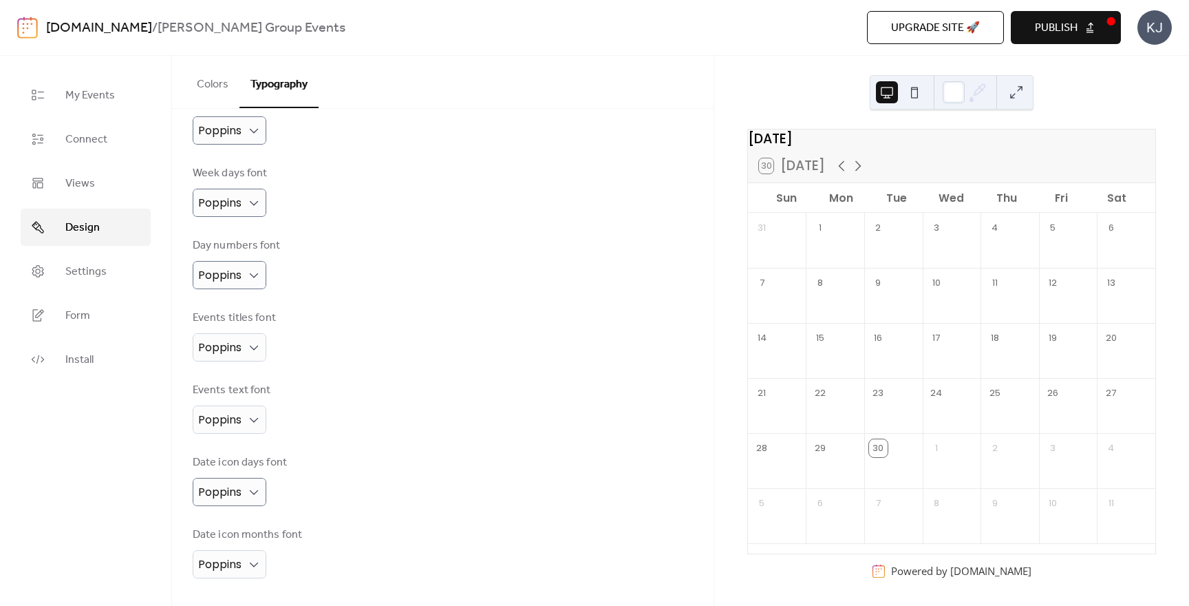
click at [359, 376] on div "Base Font Size ** px Font Families Header font Poppins Week days font Poppins D…" at bounding box center [443, 271] width 500 height 615
click at [222, 82] on button "Colors" at bounding box center [213, 81] width 54 height 51
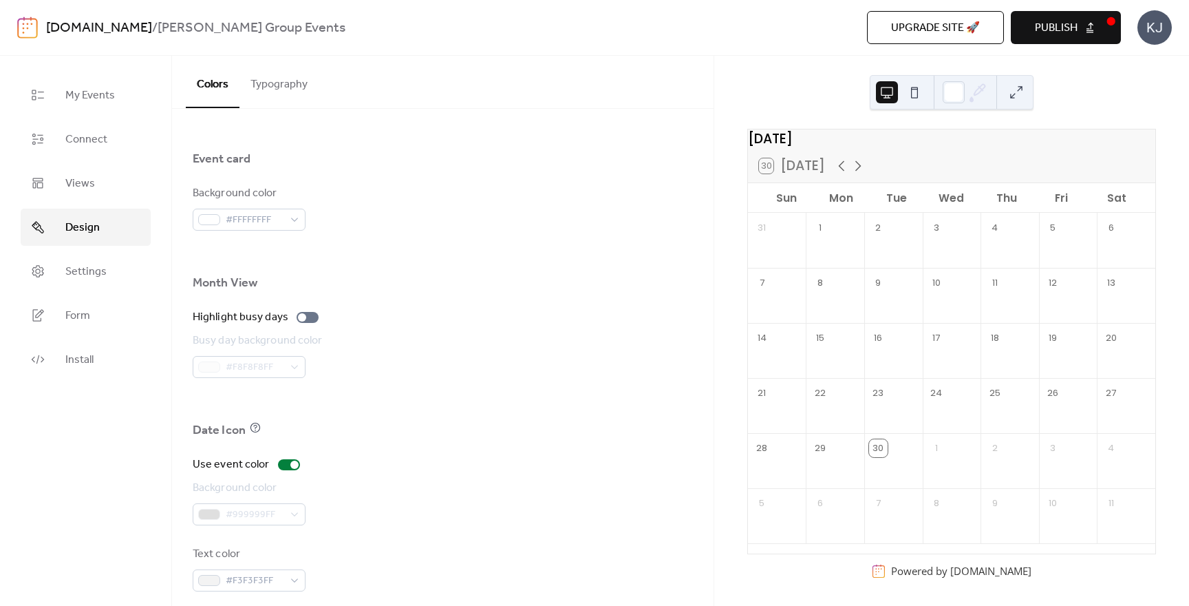
scroll to position [837, 0]
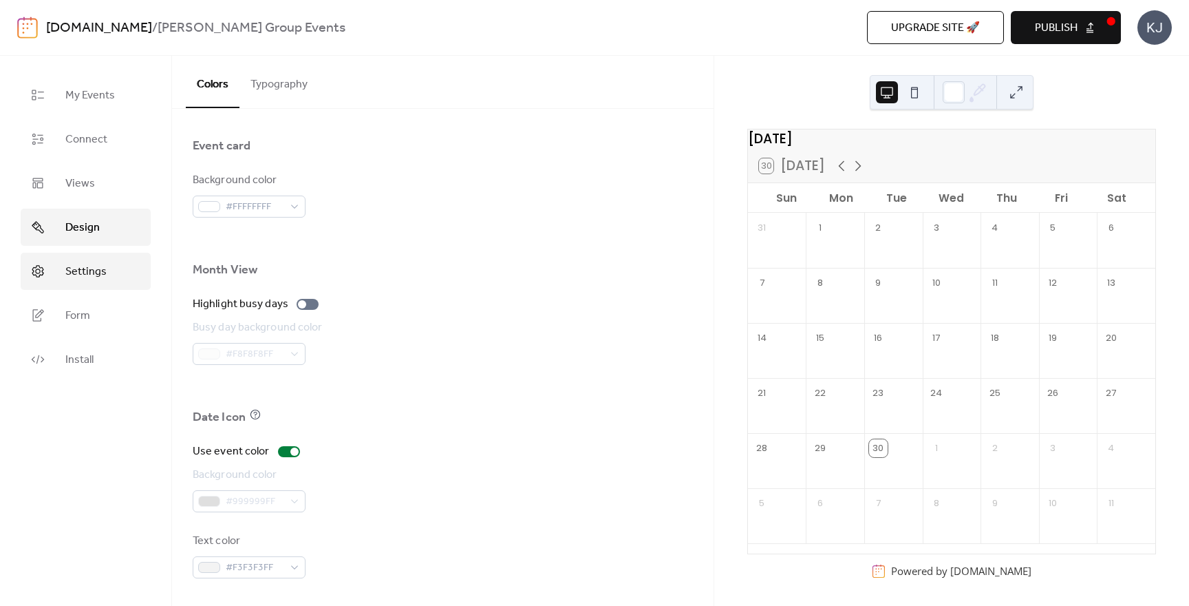
click at [98, 280] on span "Settings" at bounding box center [85, 272] width 41 height 17
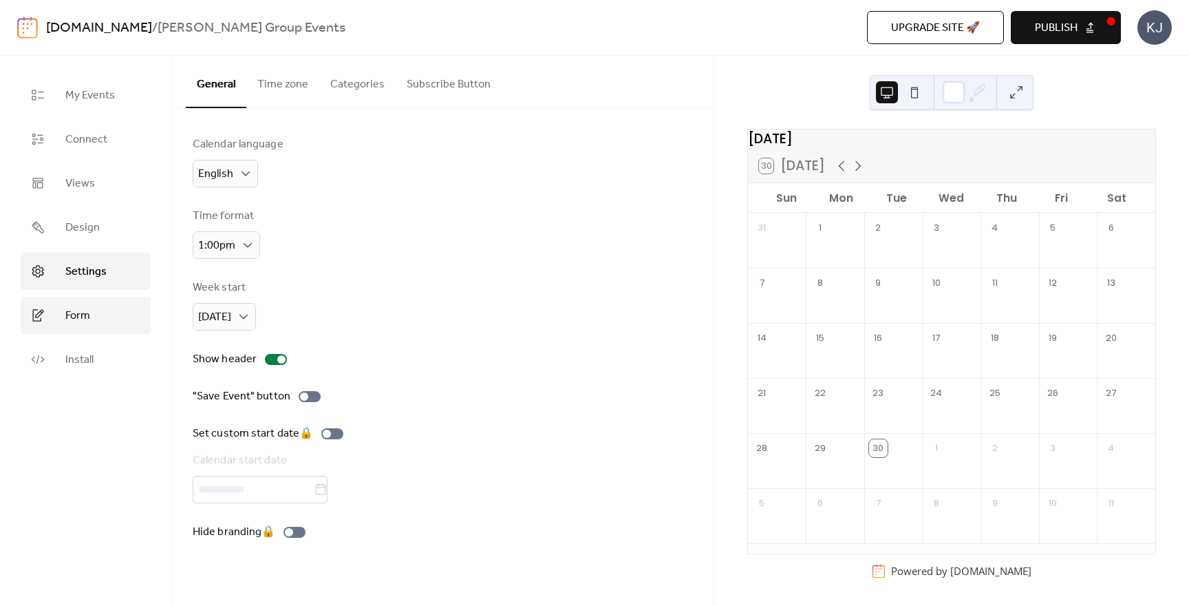
click at [94, 319] on link "Form" at bounding box center [86, 315] width 130 height 37
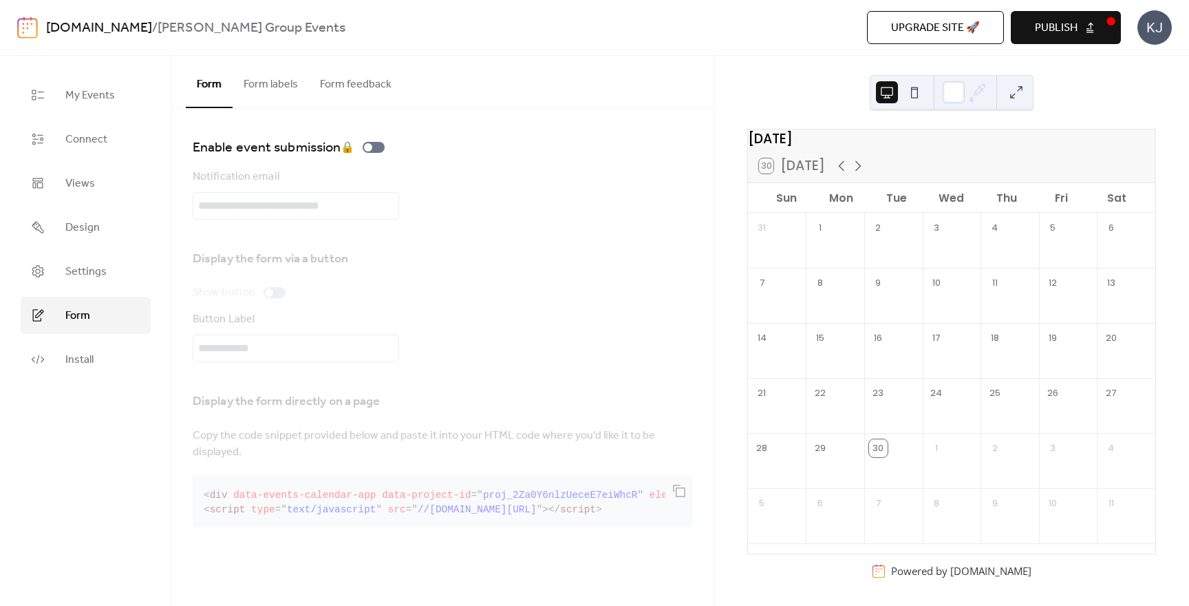
click at [265, 89] on button "Form labels" at bounding box center [271, 81] width 76 height 51
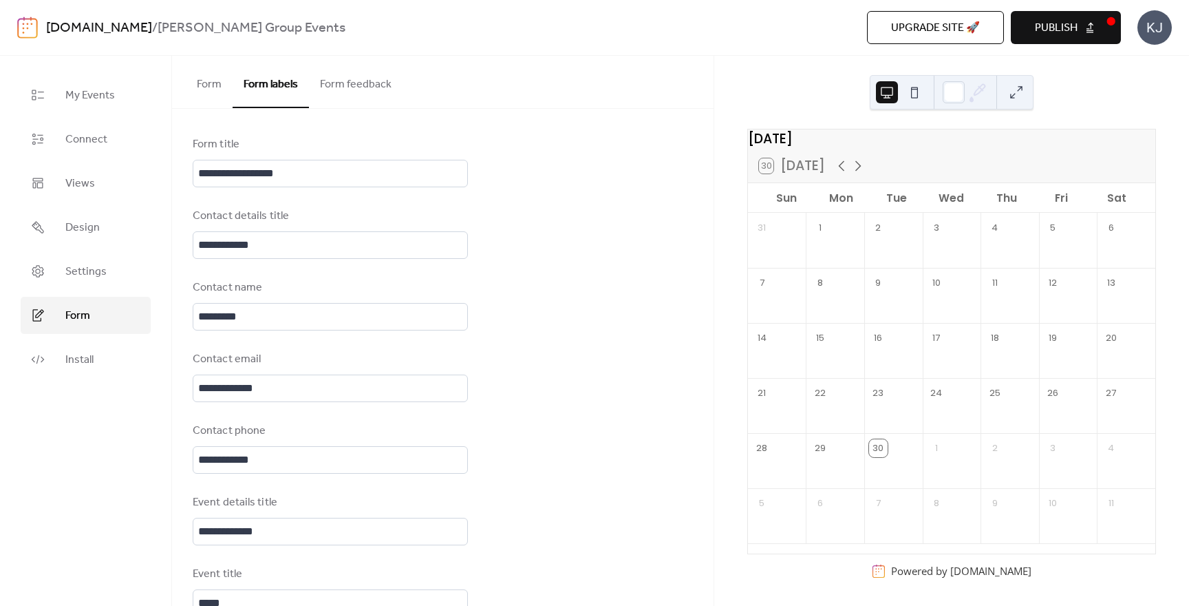
click at [364, 79] on button "Form feedback" at bounding box center [356, 81] width 94 height 51
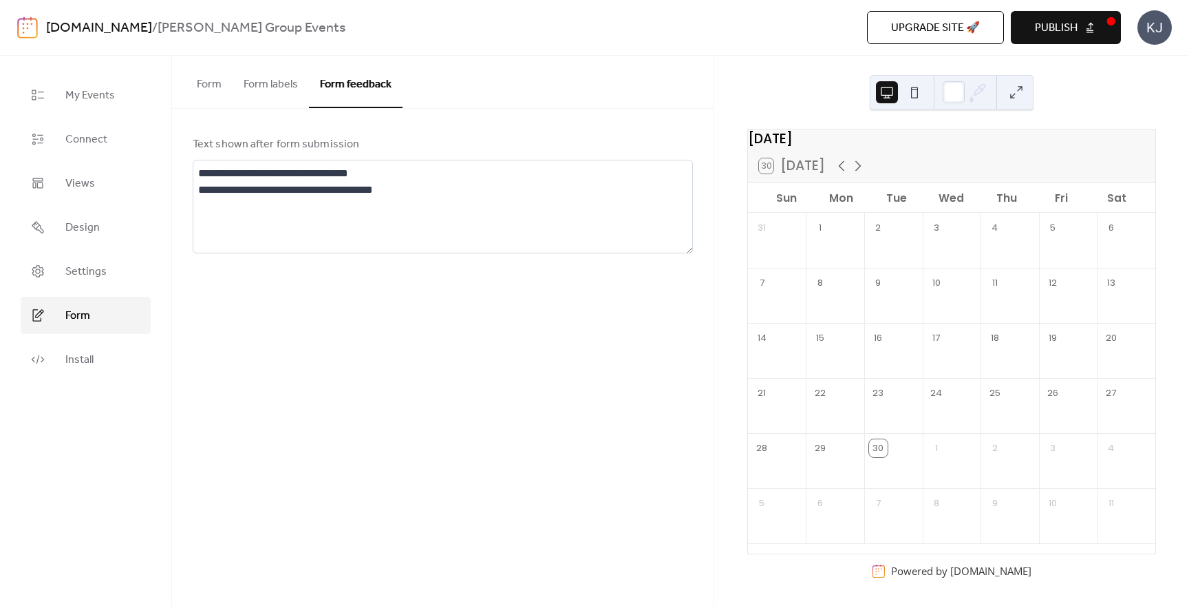
click at [204, 92] on button "Form" at bounding box center [209, 81] width 47 height 51
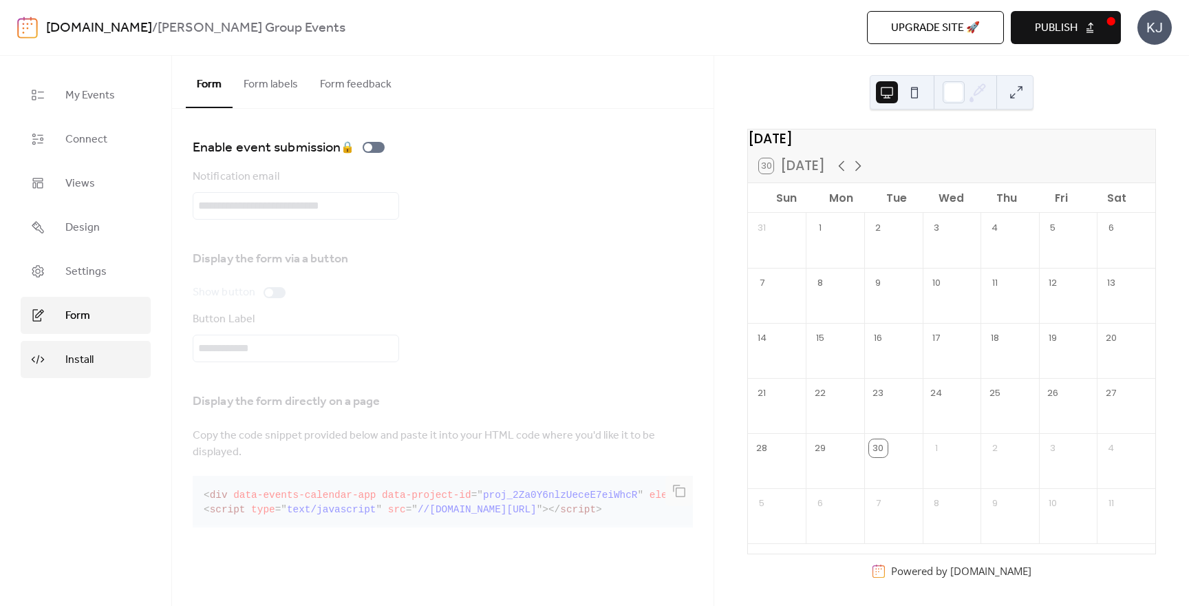
click at [103, 368] on link "Install" at bounding box center [86, 359] width 130 height 37
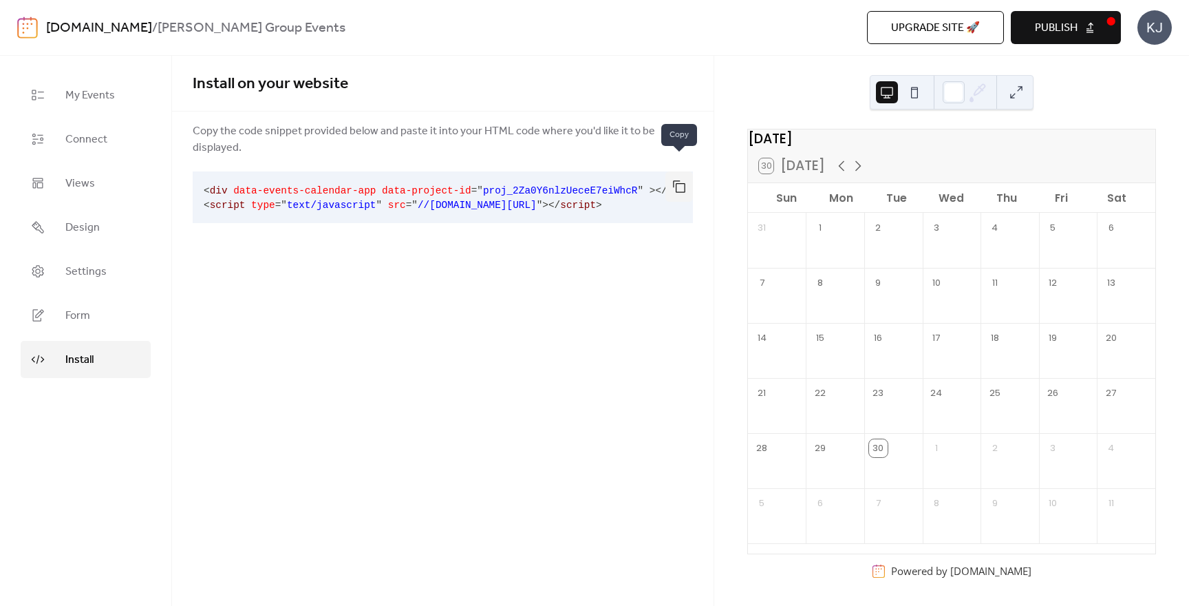
click at [685, 171] on button "button" at bounding box center [680, 186] width 28 height 30
click at [81, 319] on span "Form" at bounding box center [77, 316] width 25 height 17
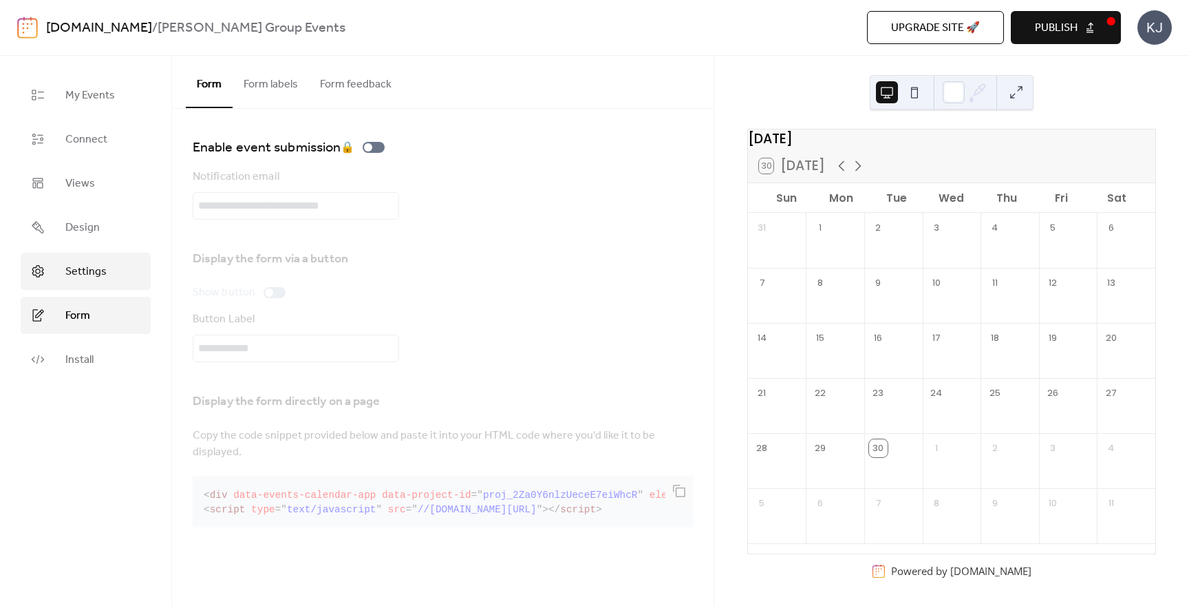
click at [80, 270] on span "Settings" at bounding box center [85, 272] width 41 height 17
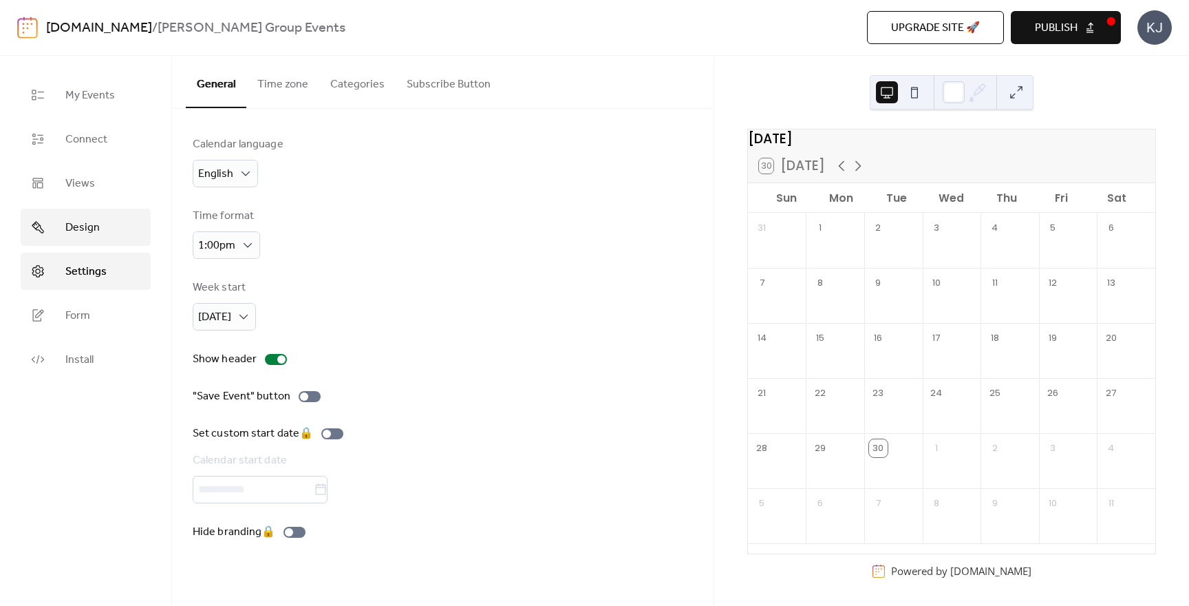
click at [82, 236] on span "Design" at bounding box center [82, 228] width 34 height 17
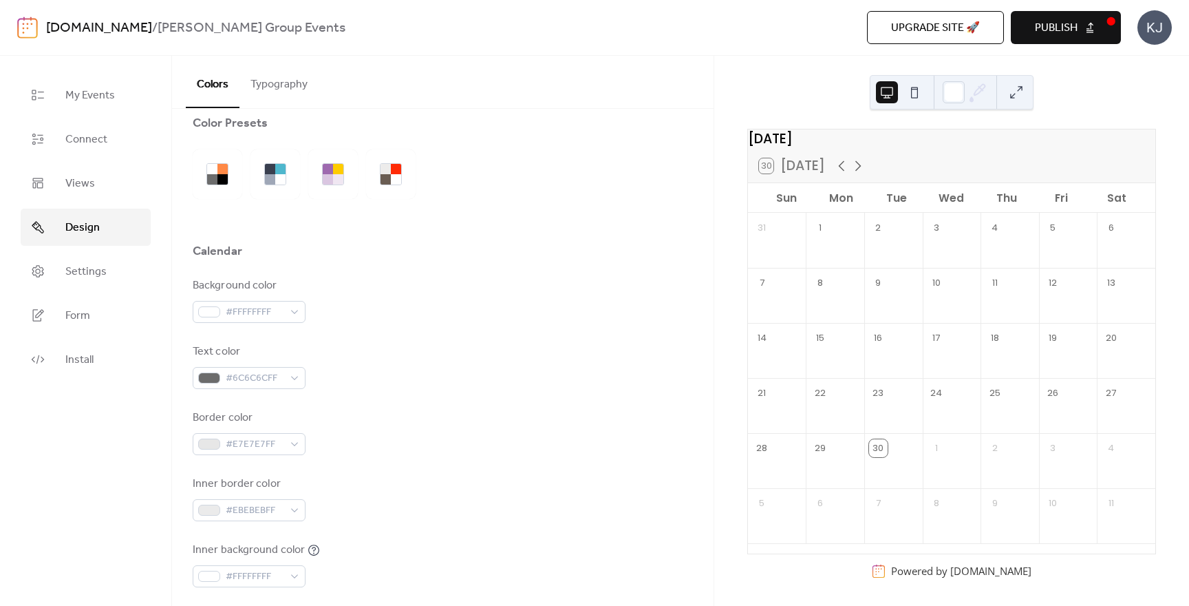
scroll to position [41, 0]
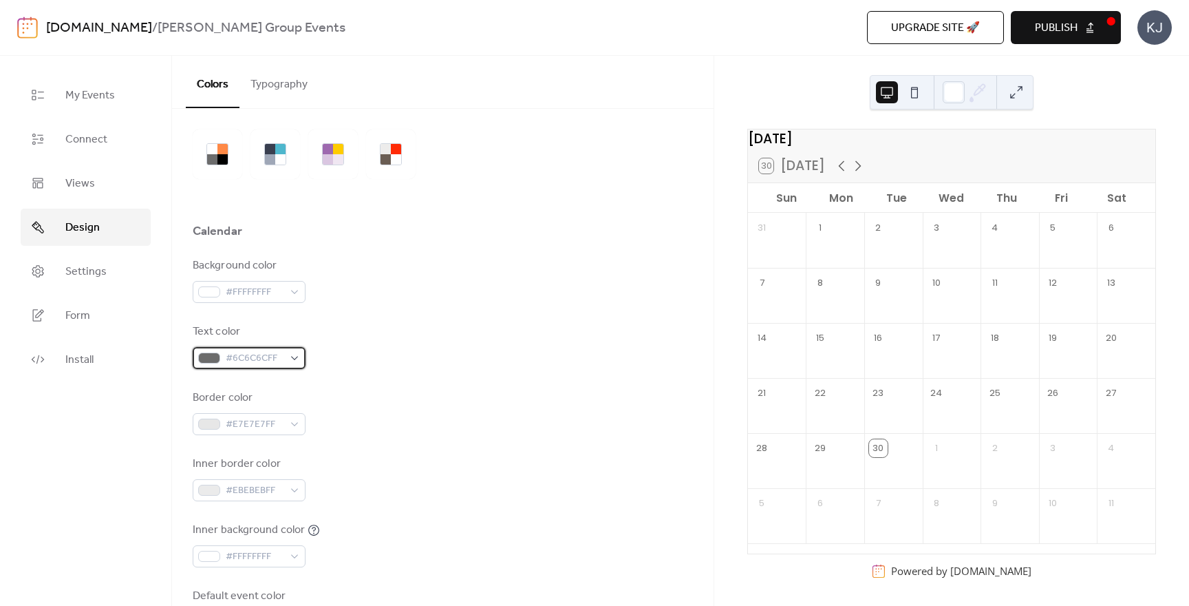
click at [288, 361] on div "#6C6C6CFF" at bounding box center [249, 358] width 113 height 22
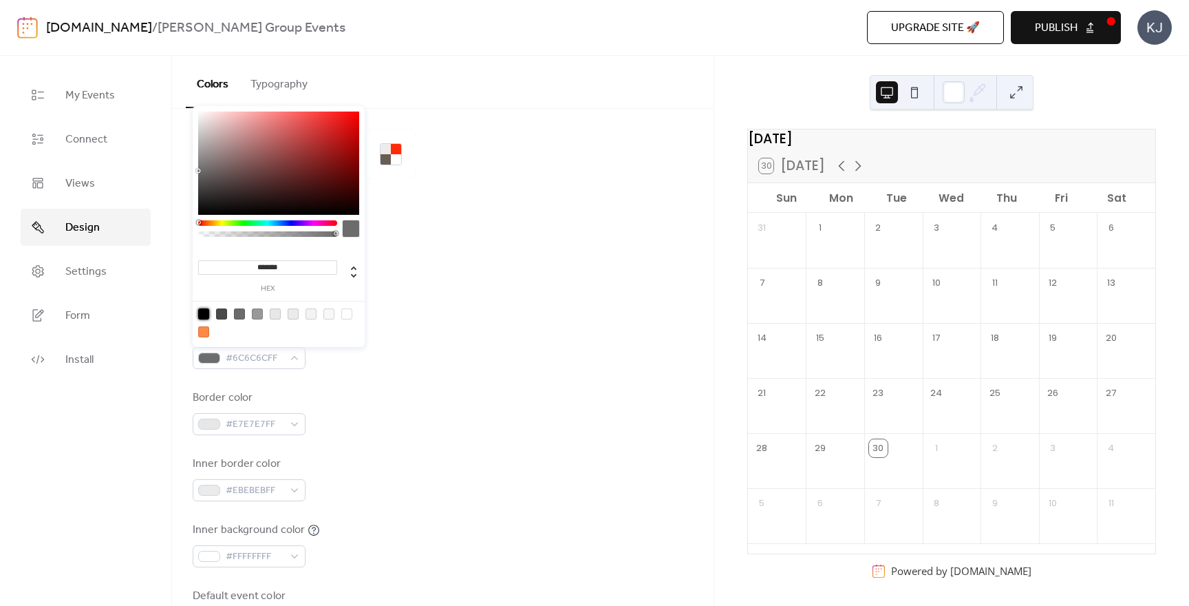
click at [204, 312] on div at bounding box center [203, 313] width 11 height 11
type input "*******"
click at [347, 302] on div at bounding box center [278, 322] width 175 height 43
click at [337, 408] on div "Border color #E7E7E7FF" at bounding box center [443, 412] width 500 height 45
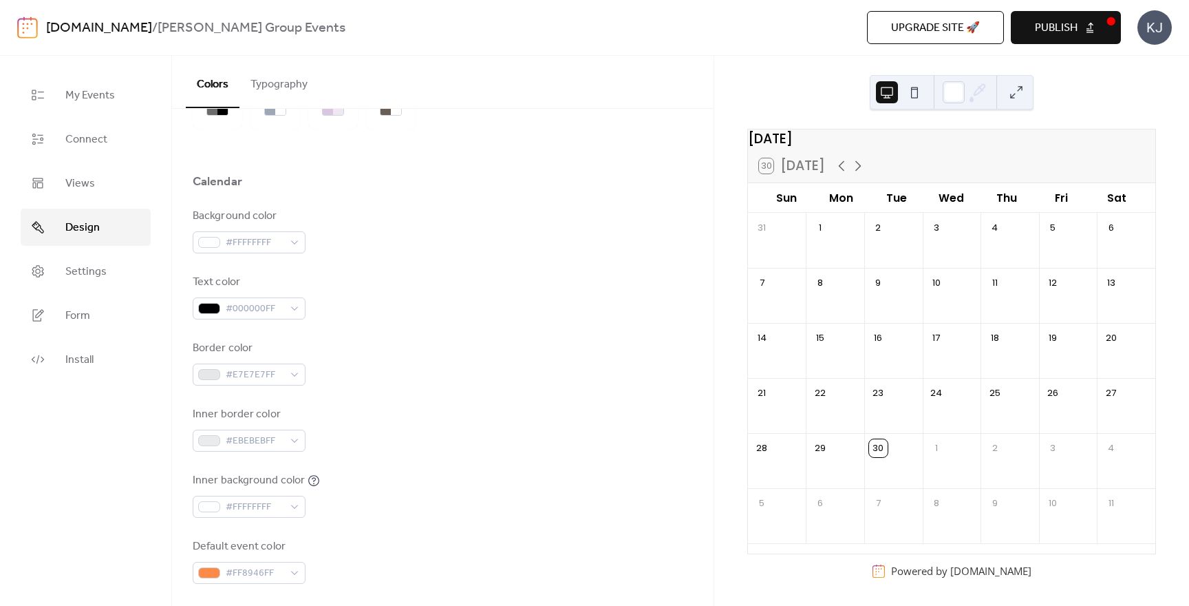
scroll to position [116, 0]
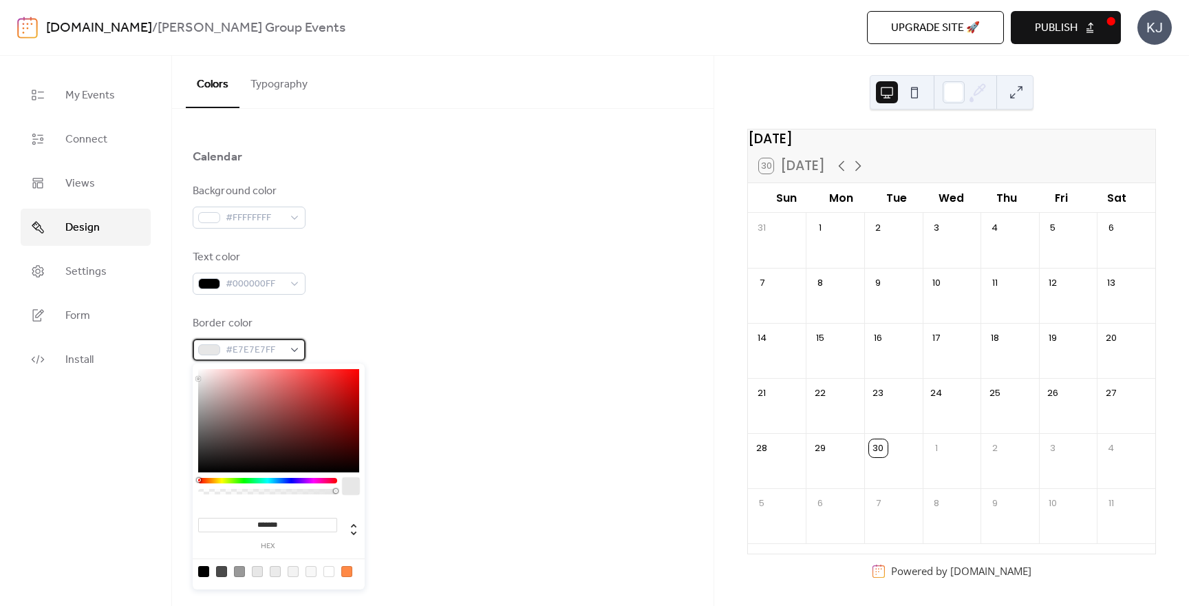
click at [296, 343] on div "#E7E7E7FF" at bounding box center [249, 350] width 113 height 22
drag, startPoint x: 199, startPoint y: 412, endPoint x: 197, endPoint y: 430, distance: 18.7
click at [198, 430] on div at bounding box center [278, 420] width 161 height 103
drag, startPoint x: 199, startPoint y: 429, endPoint x: 188, endPoint y: 395, distance: 36.1
click at [188, 396] on body "[DOMAIN_NAME] / [PERSON_NAME] Group Events Upgrade site 🚀 Preview Publish KJ My…" at bounding box center [594, 303] width 1189 height 606
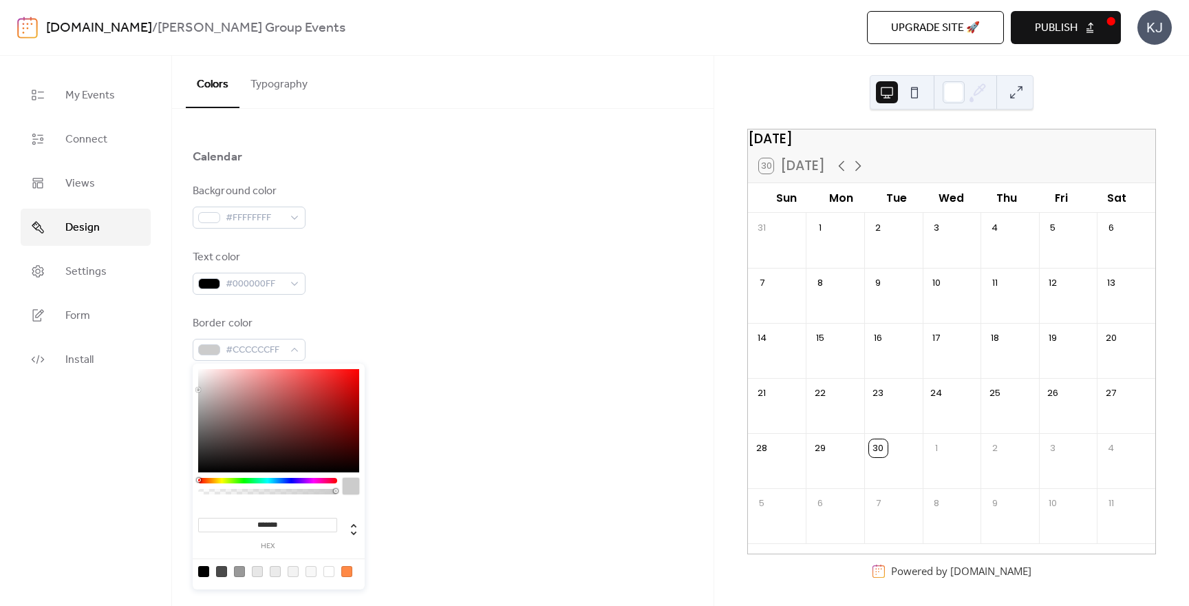
type input "*******"
drag, startPoint x: 200, startPoint y: 398, endPoint x: 195, endPoint y: 382, distance: 17.4
click at [195, 382] on div "******* hex" at bounding box center [279, 476] width 172 height 226
click at [417, 388] on div "Inner border color #EBEBEBFF" at bounding box center [443, 403] width 500 height 45
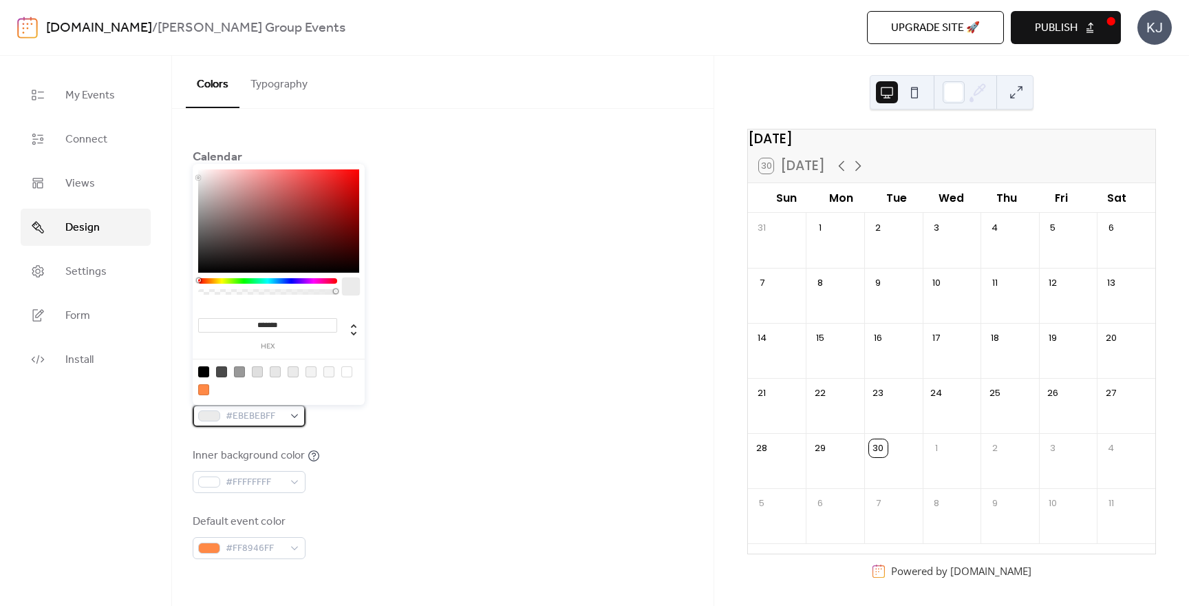
click at [297, 420] on div "#EBEBEBFF" at bounding box center [249, 416] width 113 height 22
click at [207, 372] on div at bounding box center [203, 371] width 11 height 11
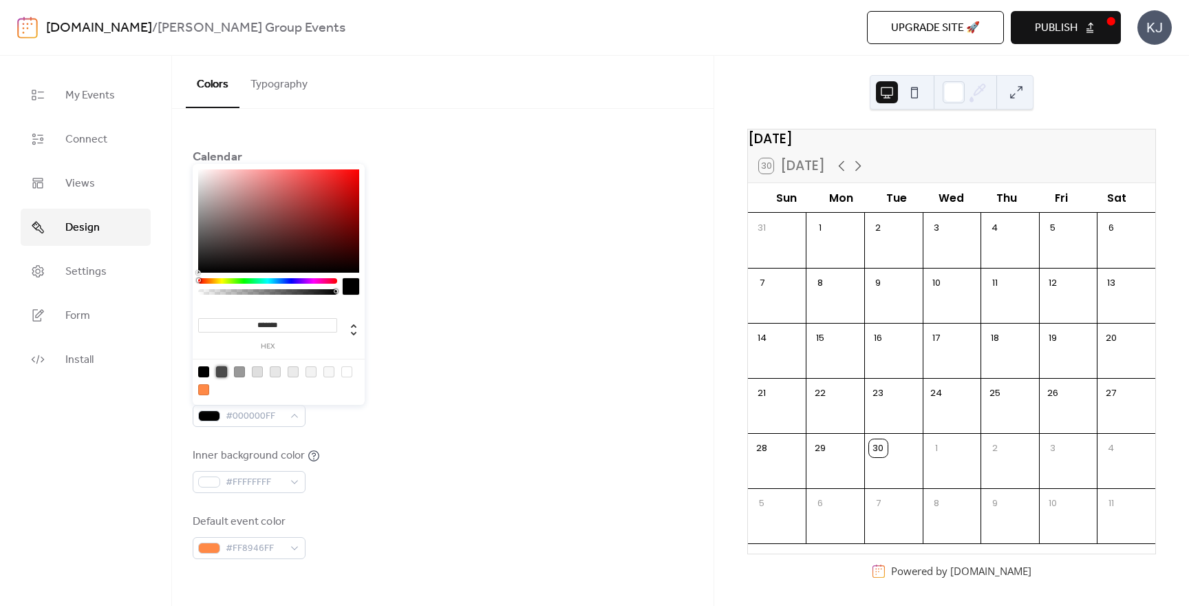
click at [220, 374] on div at bounding box center [221, 371] width 11 height 11
type input "*******"
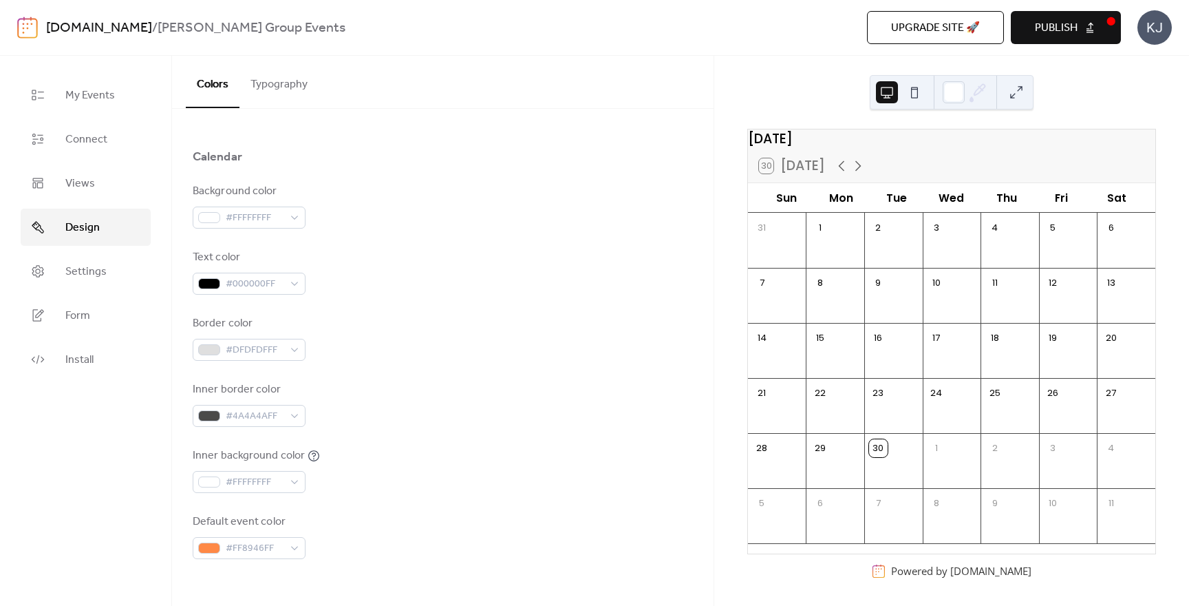
click at [548, 404] on div "Inner border color #4A4A4AFF" at bounding box center [443, 403] width 500 height 45
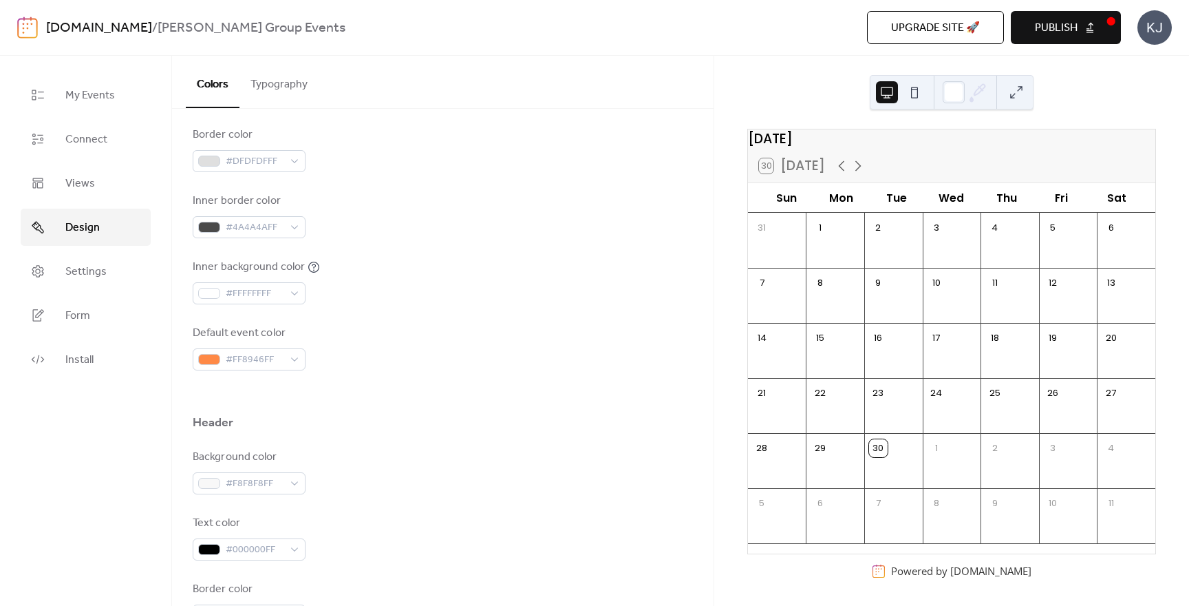
scroll to position [338, 0]
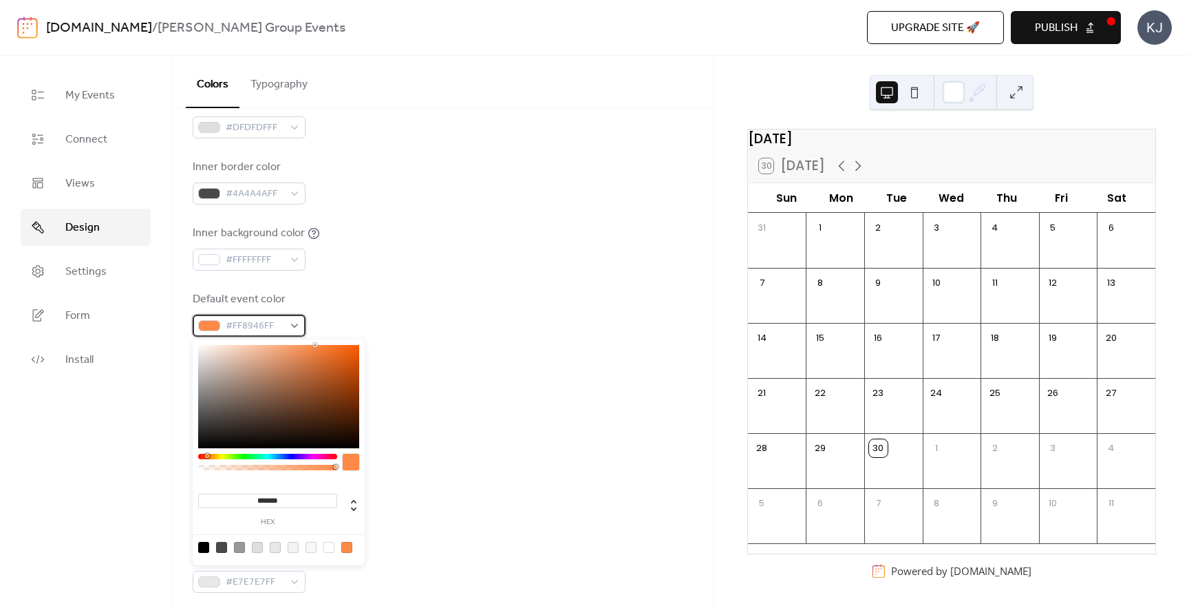
click at [294, 330] on div "#FF8946FF" at bounding box center [249, 326] width 113 height 22
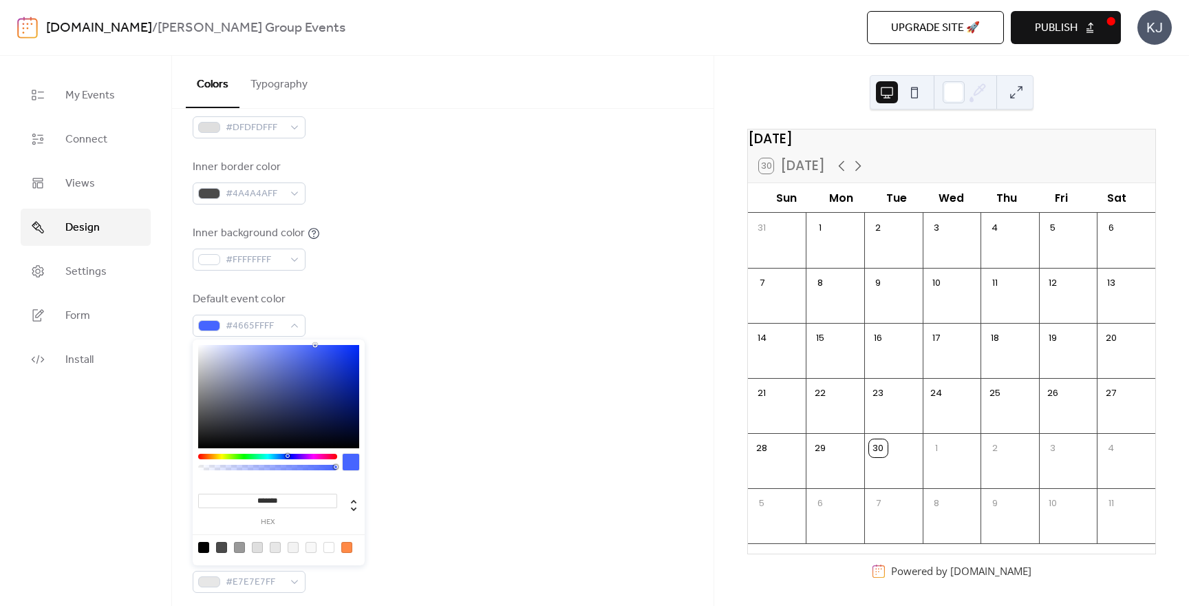
click at [287, 458] on div at bounding box center [267, 457] width 139 height 6
type input "*******"
drag, startPoint x: 314, startPoint y: 344, endPoint x: 306, endPoint y: 376, distance: 32.7
click at [306, 376] on div at bounding box center [305, 375] width 3 height 3
click at [457, 355] on div at bounding box center [443, 359] width 500 height 44
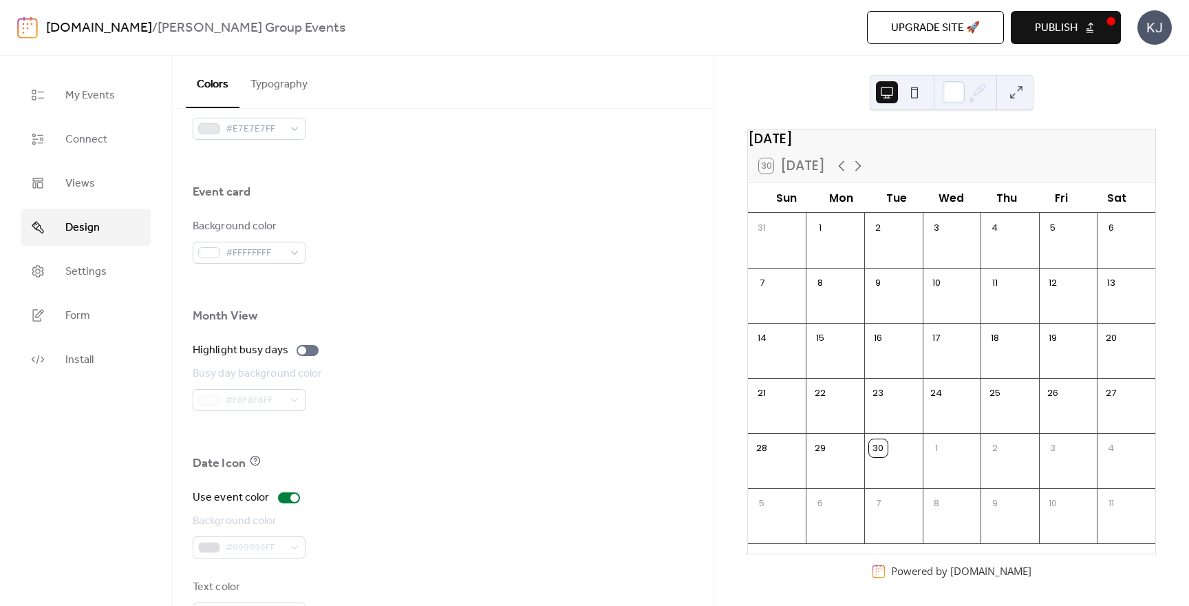
scroll to position [837, 0]
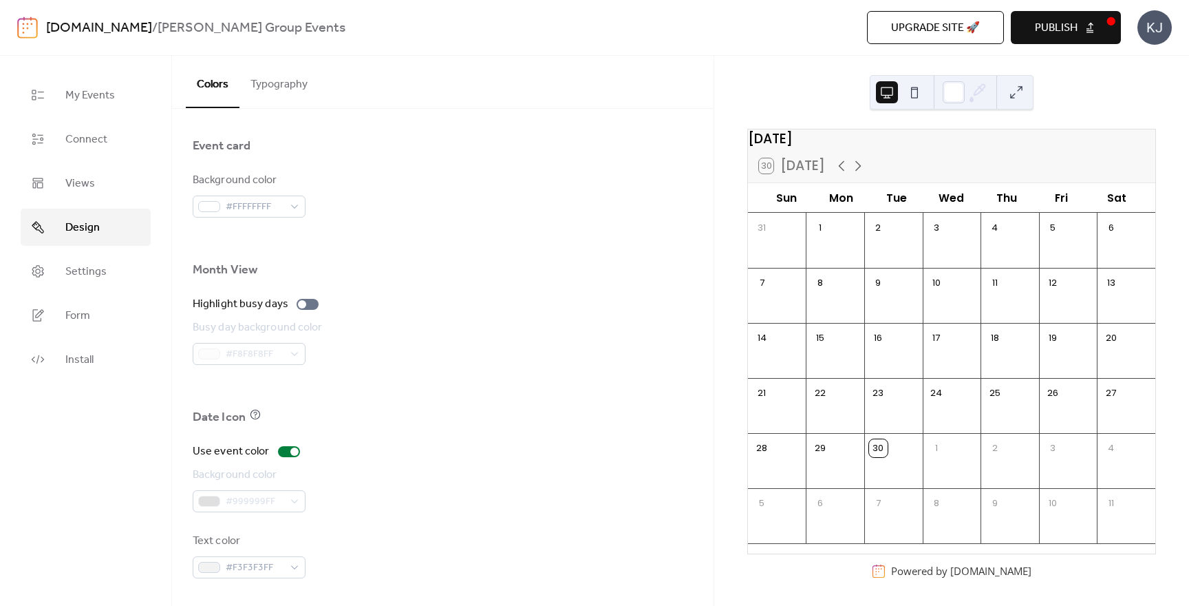
click at [1065, 34] on span "Publish" at bounding box center [1056, 28] width 43 height 17
click at [86, 184] on span "Views" at bounding box center [80, 183] width 30 height 17
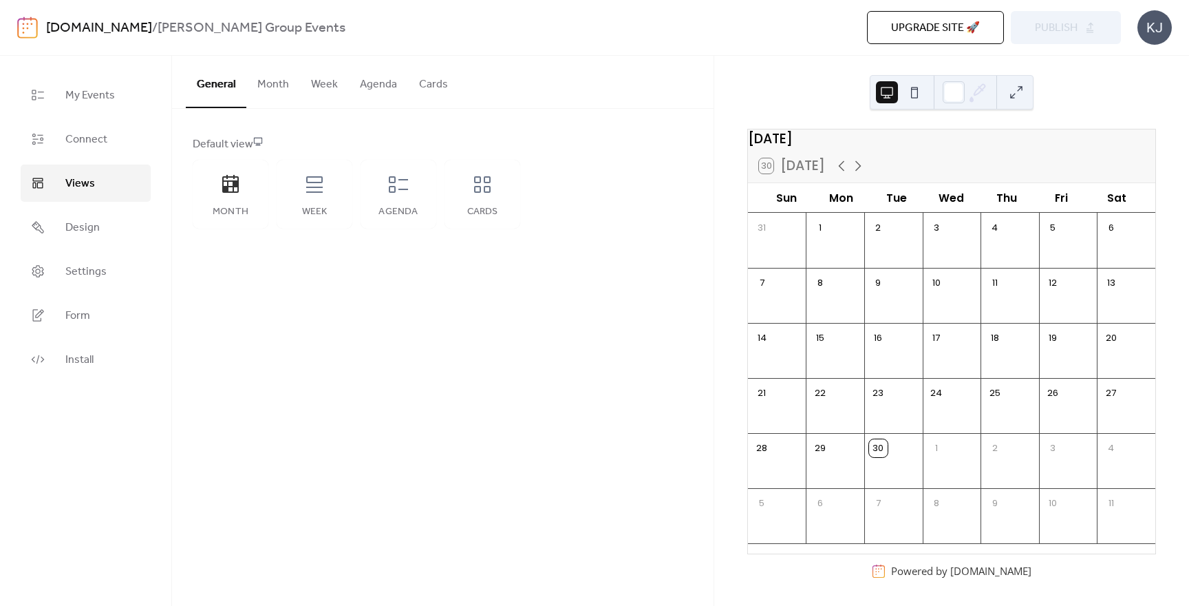
click at [270, 89] on button "Month" at bounding box center [273, 81] width 54 height 51
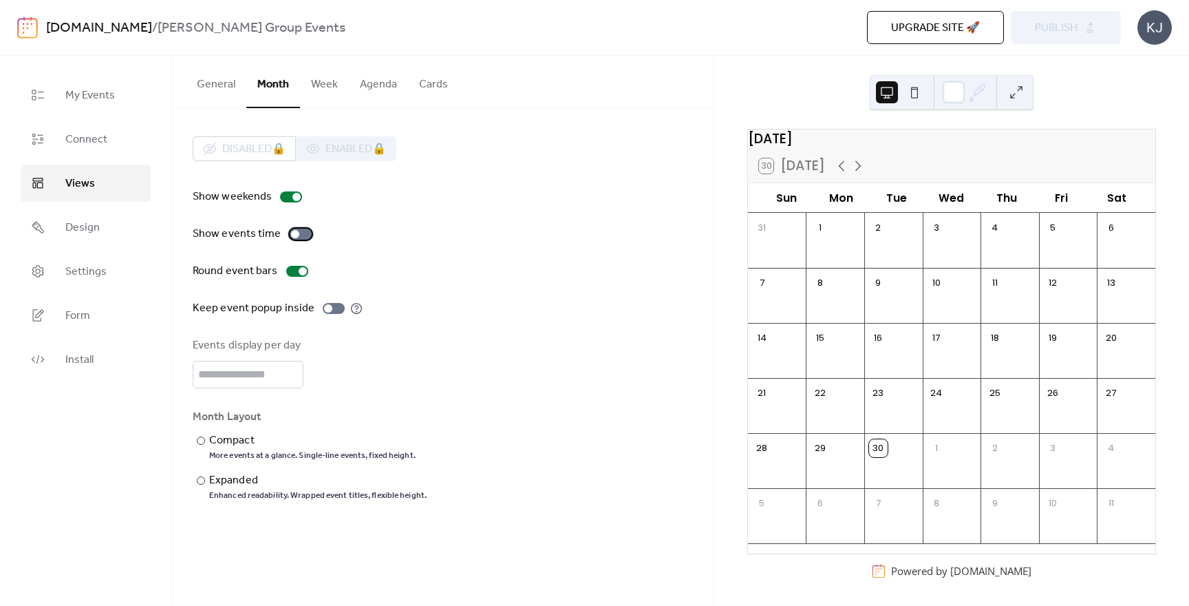
click at [295, 233] on div at bounding box center [295, 234] width 8 height 8
click at [326, 85] on button "Week" at bounding box center [324, 81] width 49 height 51
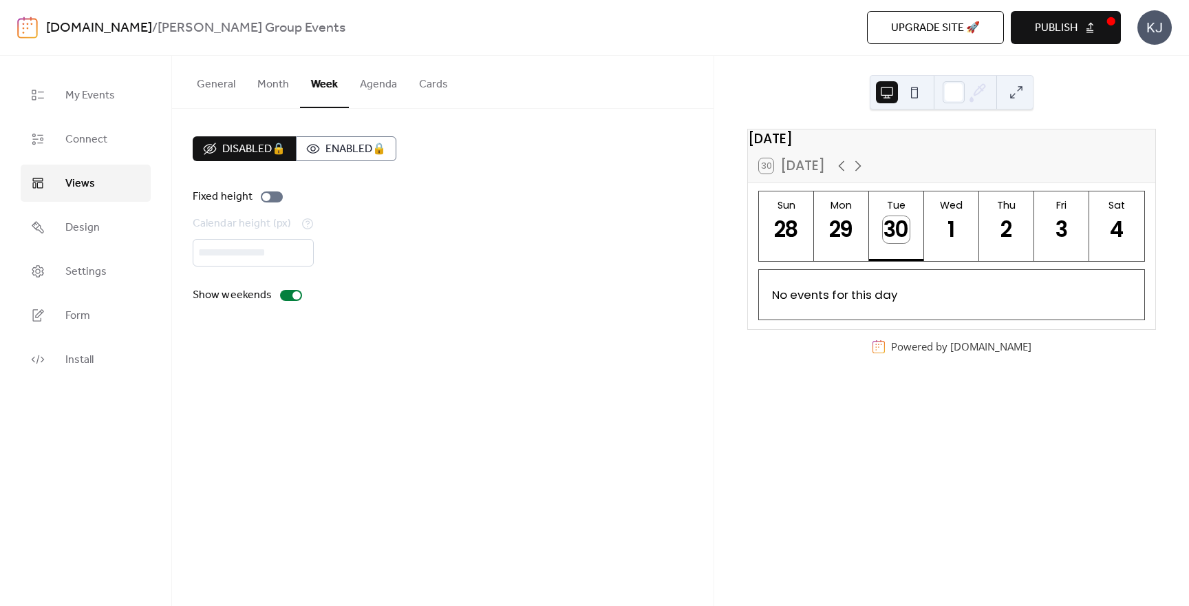
click at [383, 89] on button "Agenda" at bounding box center [378, 81] width 59 height 51
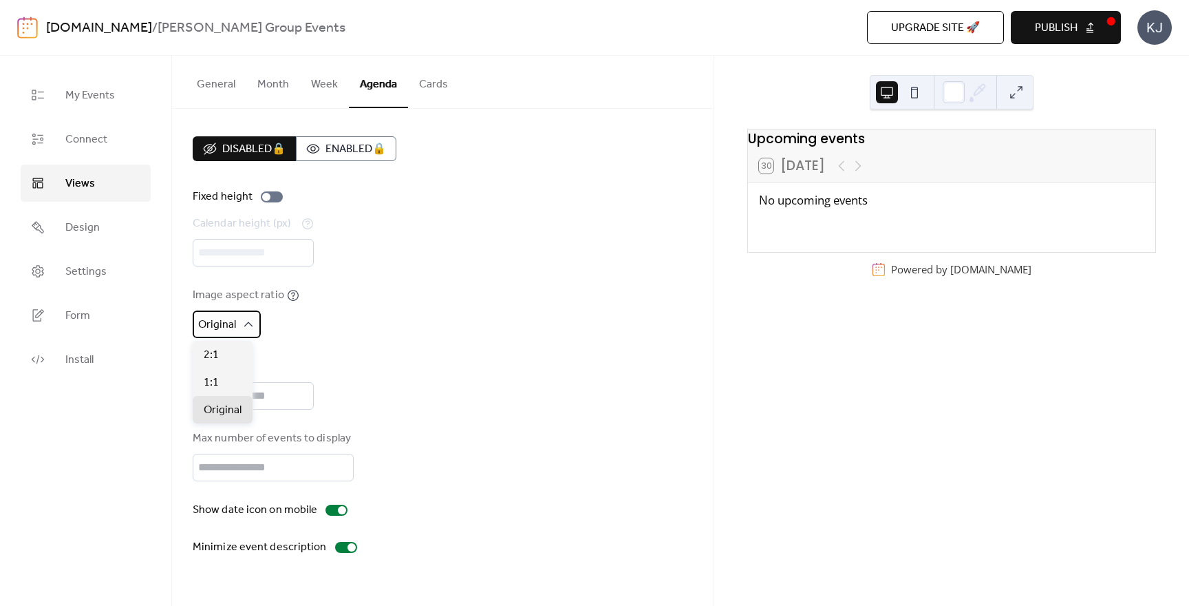
click at [249, 333] on div "Original" at bounding box center [227, 324] width 68 height 28
click at [447, 341] on div "Disabled 🔒 Enabled 🔒 Fixed height Calendar height (px) *** Image aspect ratio O…" at bounding box center [443, 345] width 500 height 419
click at [429, 88] on button "Cards" at bounding box center [433, 81] width 51 height 51
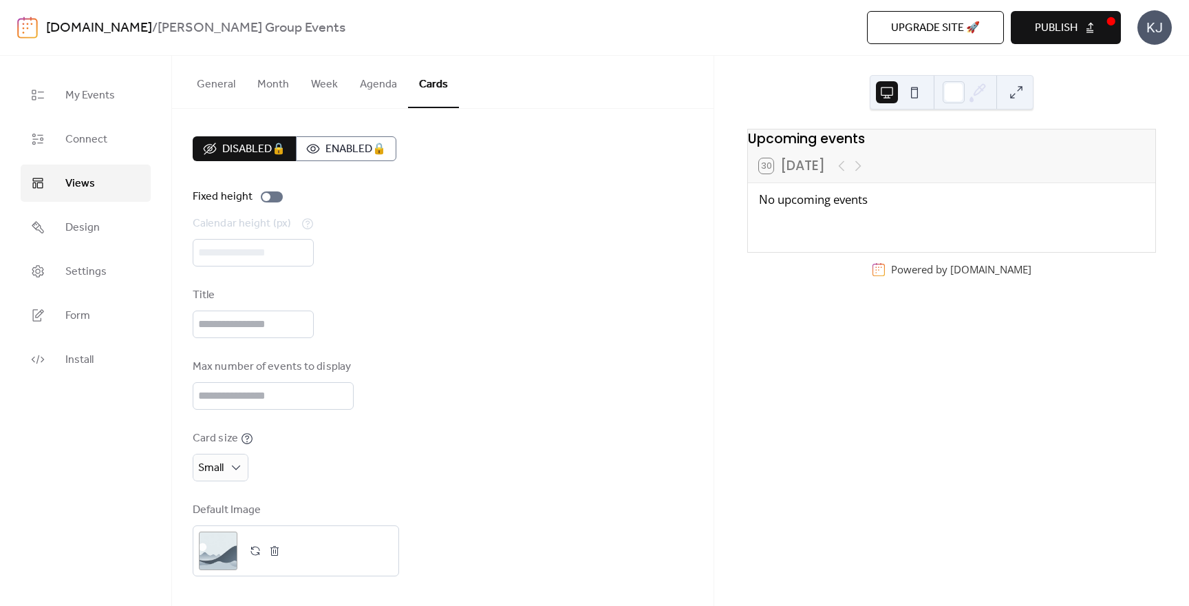
click at [220, 88] on button "General" at bounding box center [216, 81] width 61 height 51
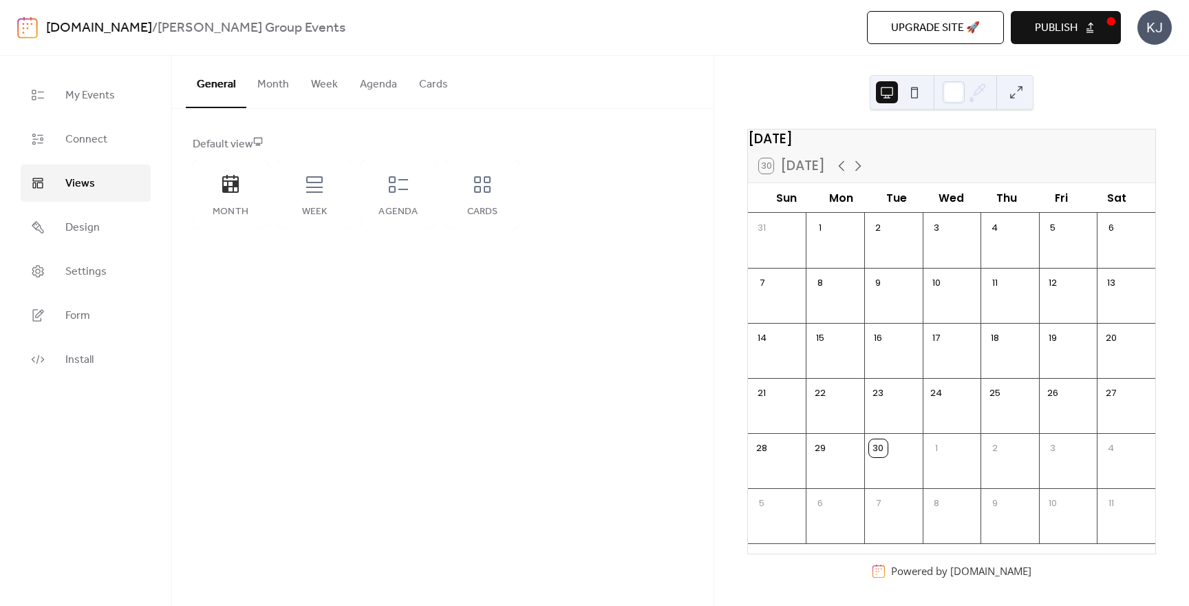
click at [1070, 30] on span "Publish" at bounding box center [1056, 28] width 43 height 17
click at [274, 82] on button "Month" at bounding box center [273, 81] width 54 height 51
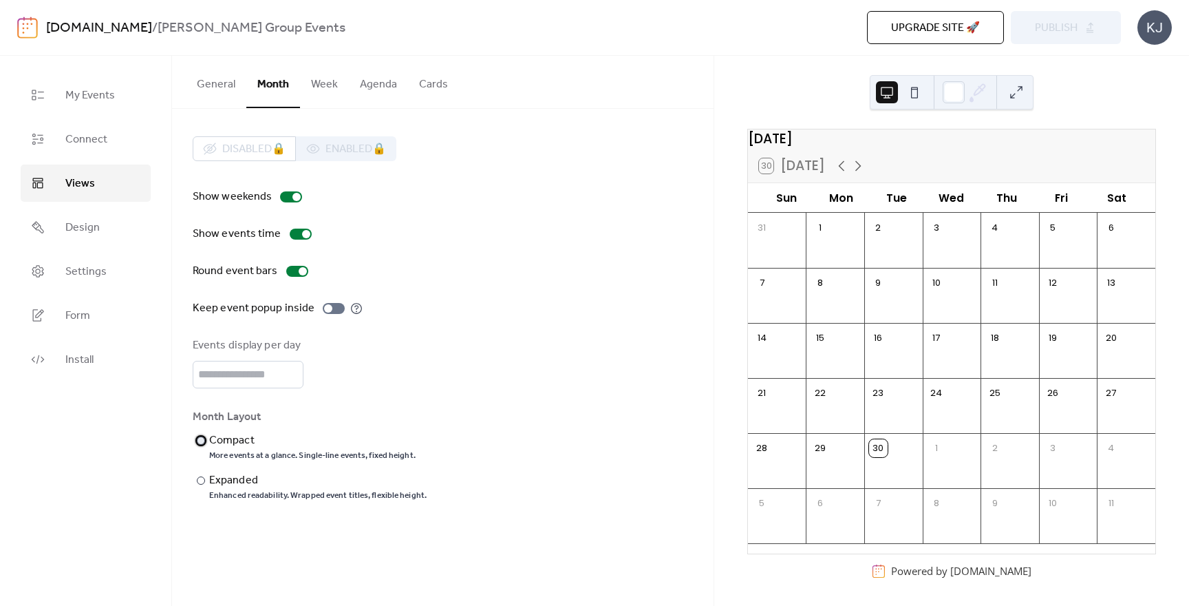
click at [200, 442] on div at bounding box center [201, 440] width 8 height 8
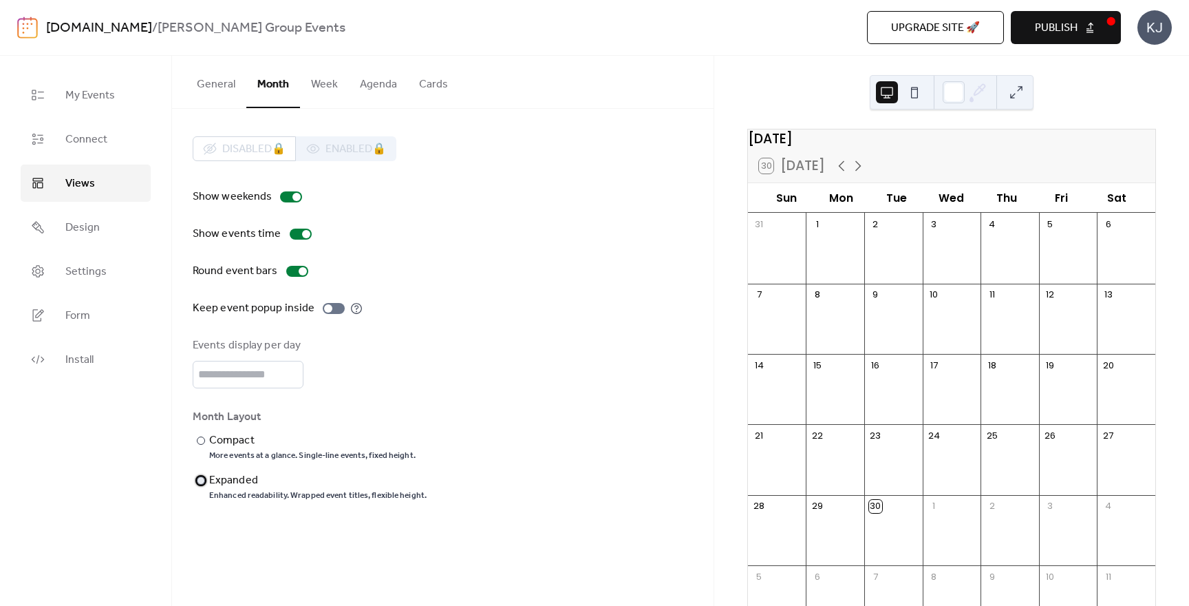
click at [201, 481] on div at bounding box center [201, 480] width 8 height 8
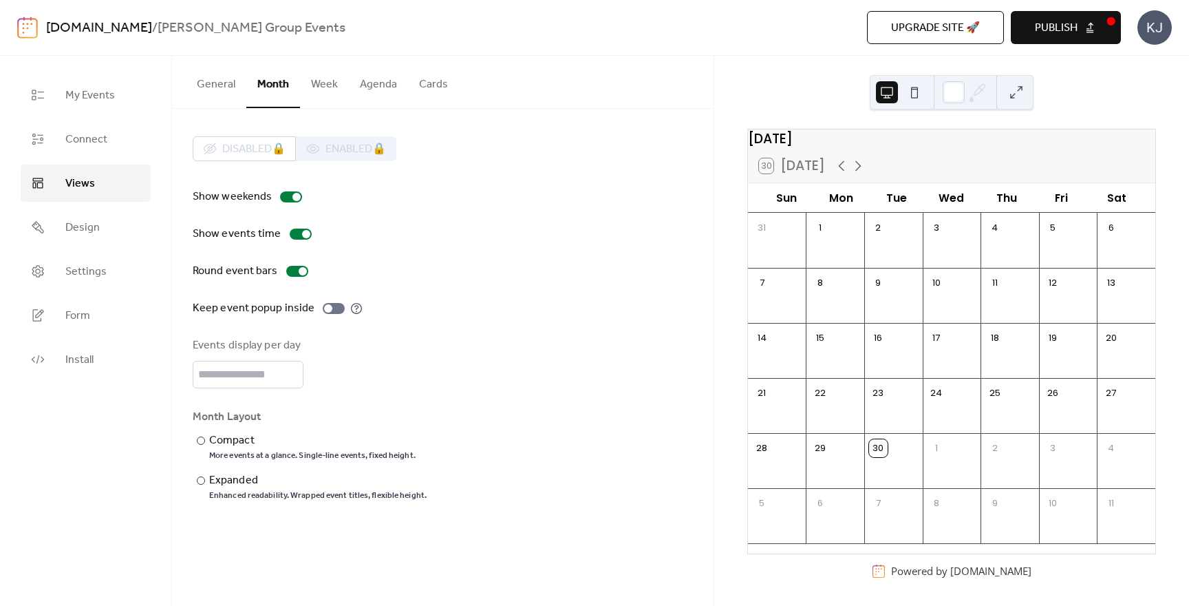
click at [354, 401] on div "Show weekends Show events time Round event bars Keep event popup inside Events …" at bounding box center [443, 345] width 500 height 312
click at [1075, 20] on span "Publish" at bounding box center [1056, 28] width 43 height 17
click at [89, 101] on span "My Events" at bounding box center [90, 95] width 50 height 17
